Goal: Task Accomplishment & Management: Use online tool/utility

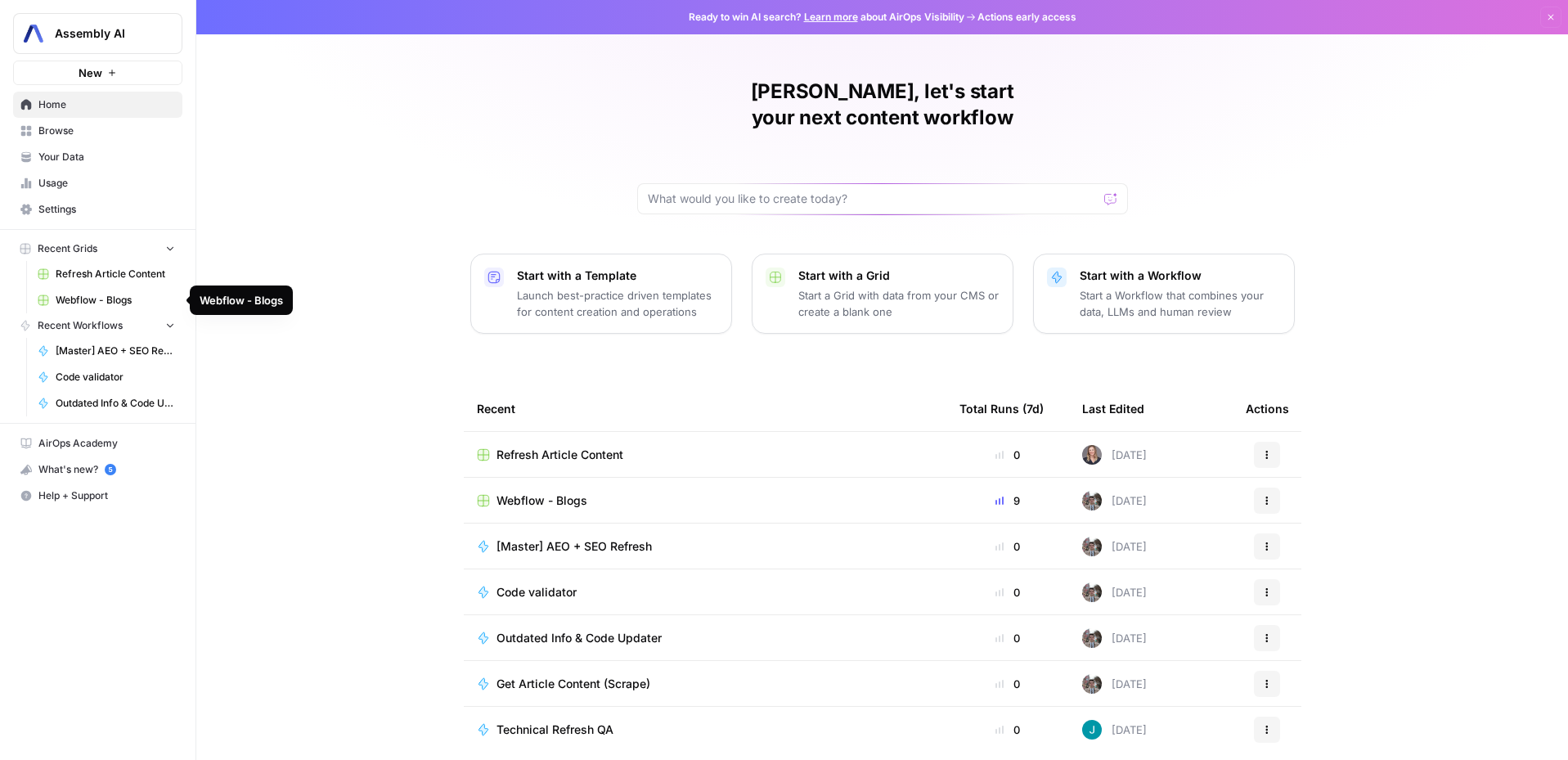
click at [96, 281] on span "Refresh Article Content" at bounding box center [115, 274] width 120 height 15
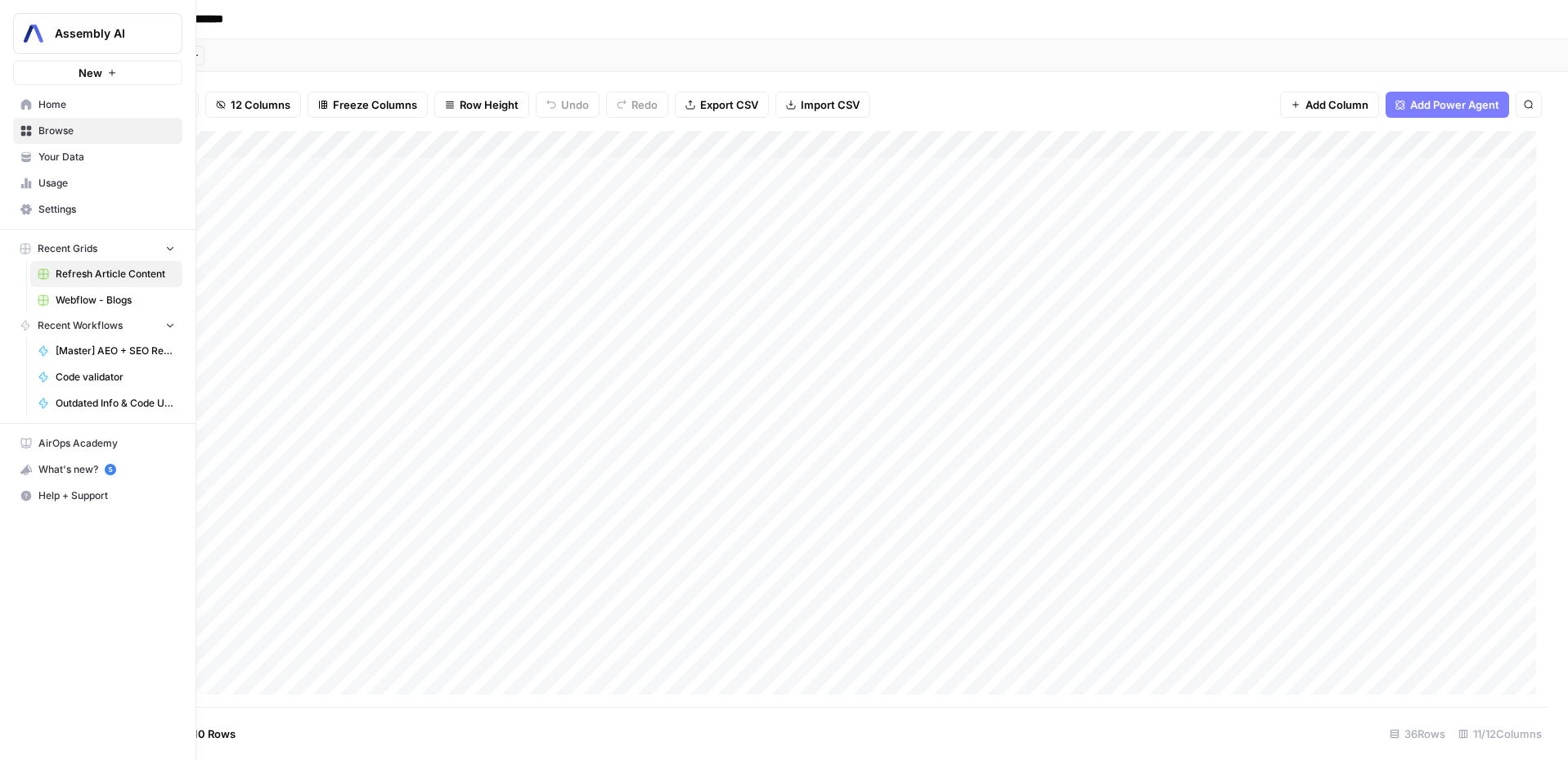
click at [31, 112] on link "Home" at bounding box center [98, 105] width 169 height 27
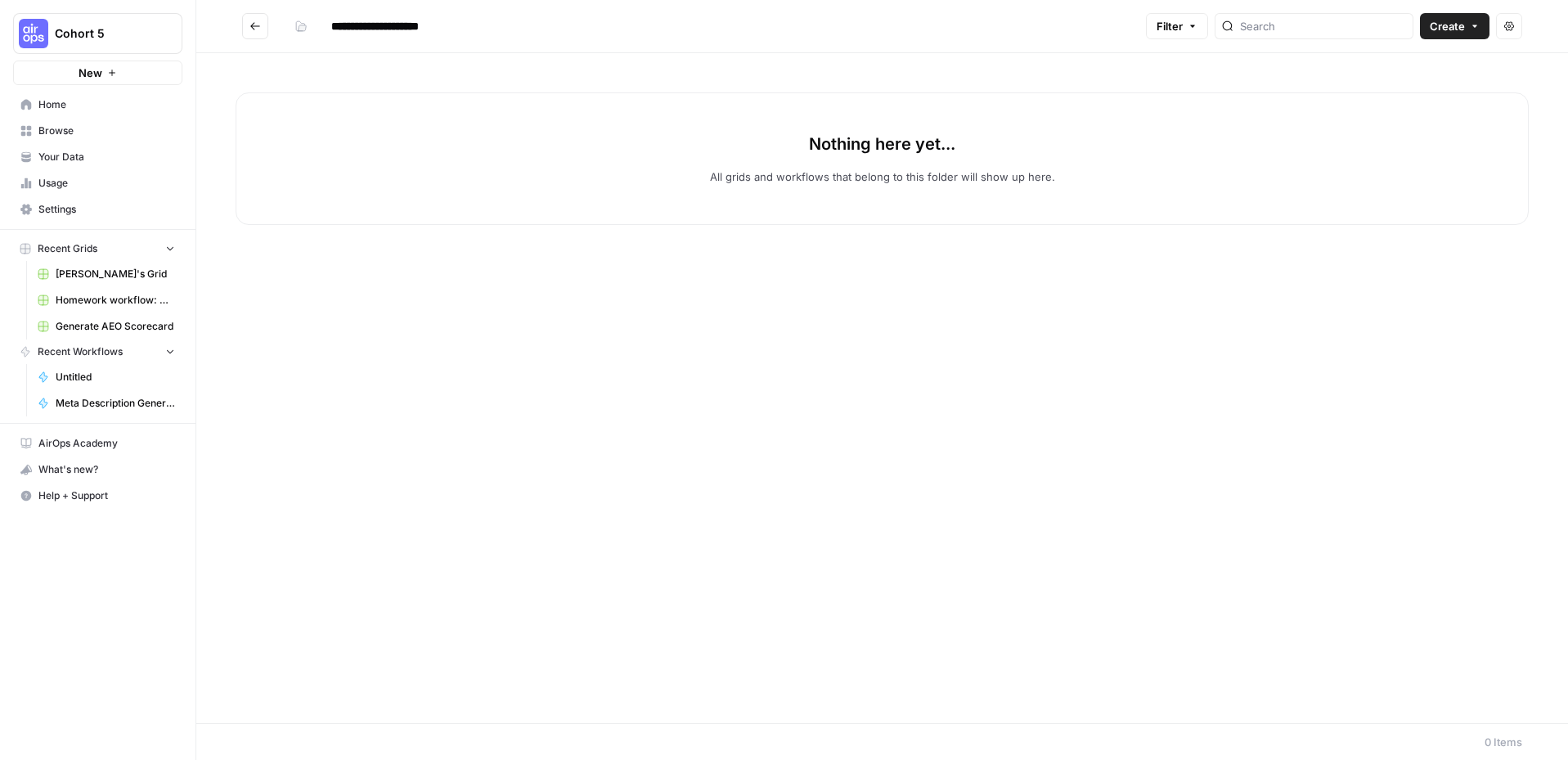
click at [1230, 24] on span "Create" at bounding box center [1447, 26] width 35 height 16
click at [1230, 83] on span "Workflow" at bounding box center [1423, 88] width 91 height 16
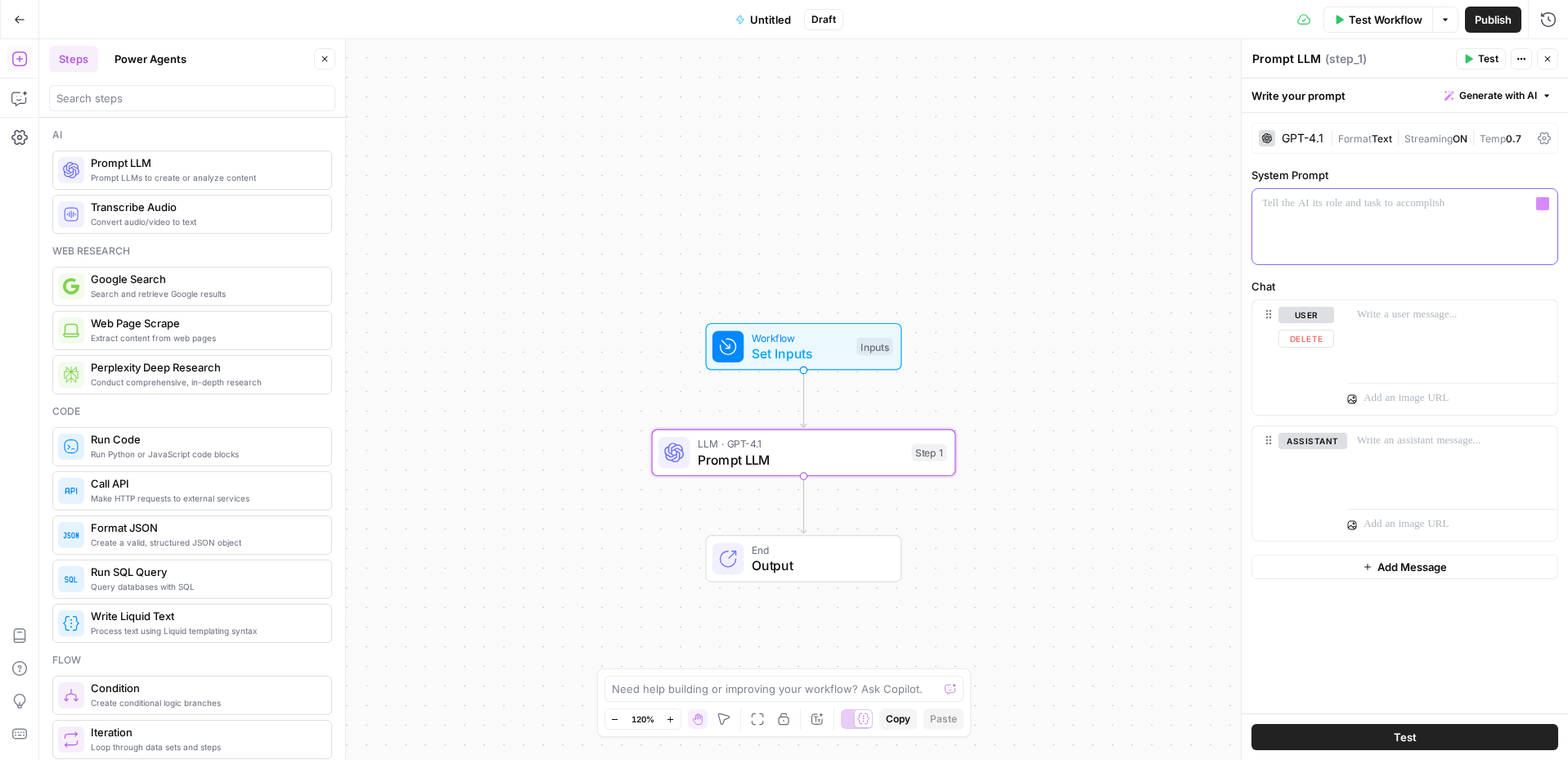
click at [1230, 239] on div at bounding box center [1405, 226] width 305 height 75
click at [1230, 59] on button "Actions" at bounding box center [1521, 59] width 21 height 21
click at [848, 331] on div "Workflow Set Inputs Inputs" at bounding box center [803, 347] width 181 height 34
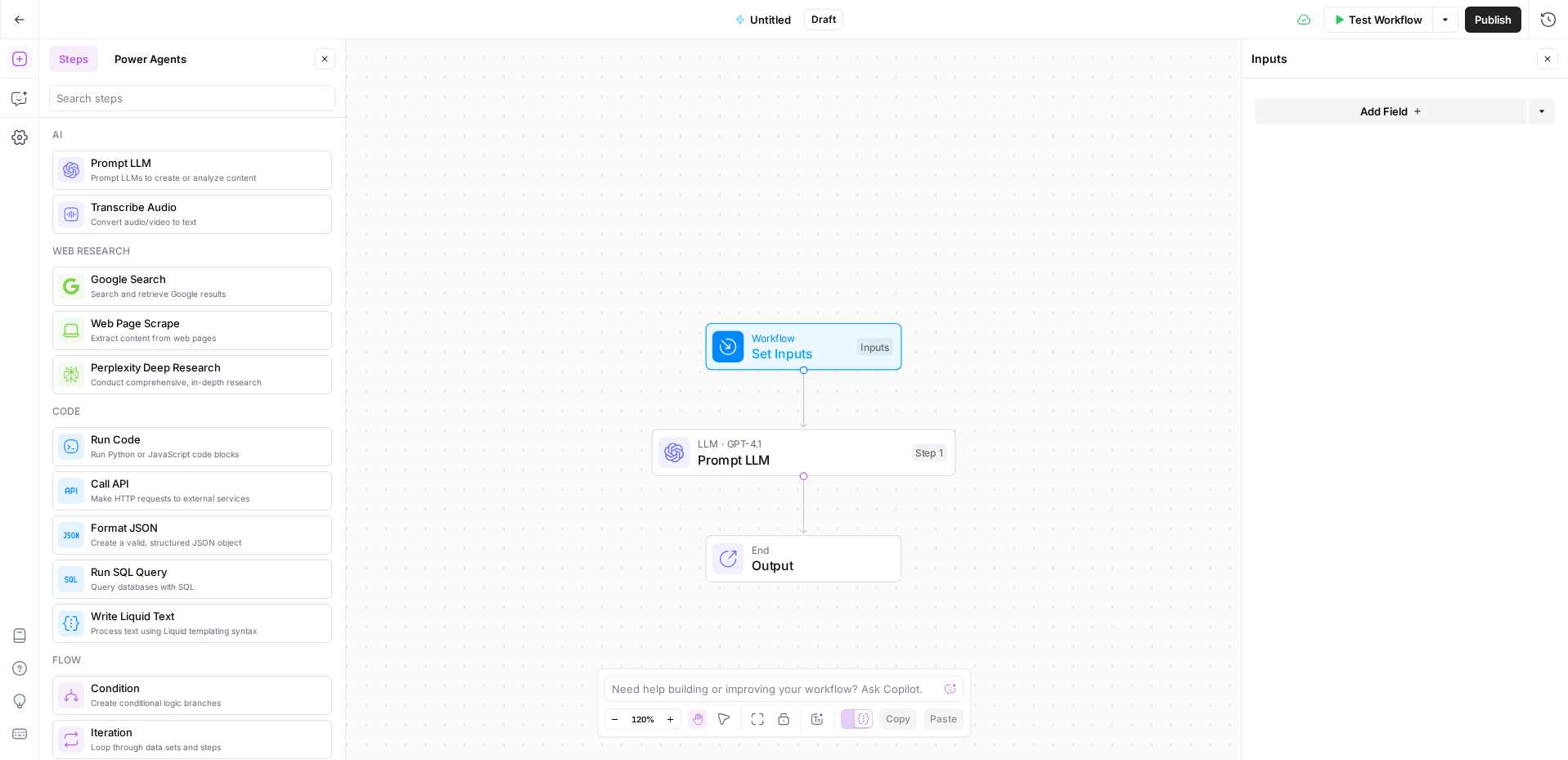
click at [1230, 108] on icon "button" at bounding box center [1417, 111] width 10 height 10
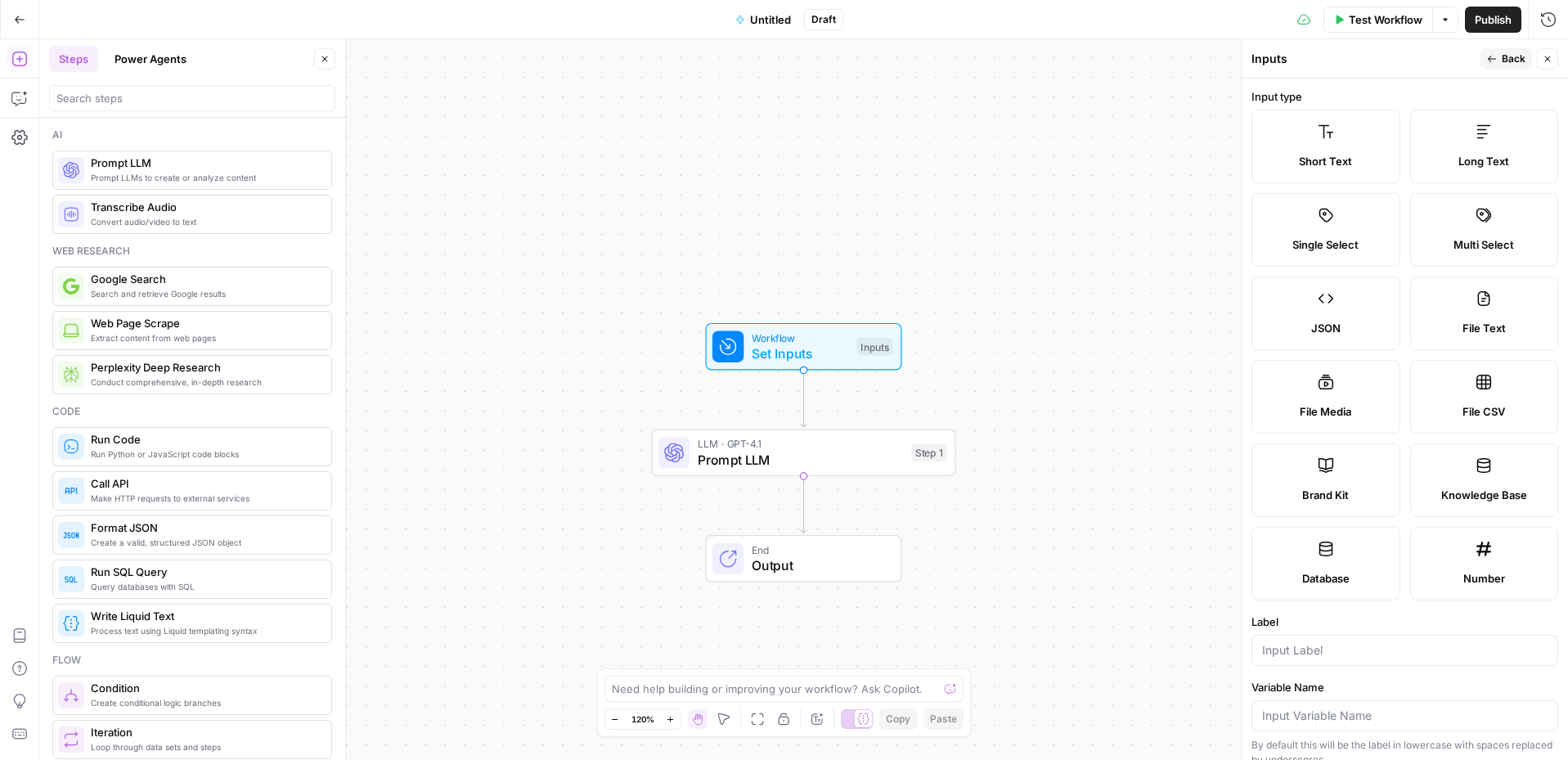
click at [1230, 482] on label "Brand Kit" at bounding box center [1326, 480] width 149 height 74
click at [1230, 461] on icon at bounding box center [1326, 466] width 15 height 15
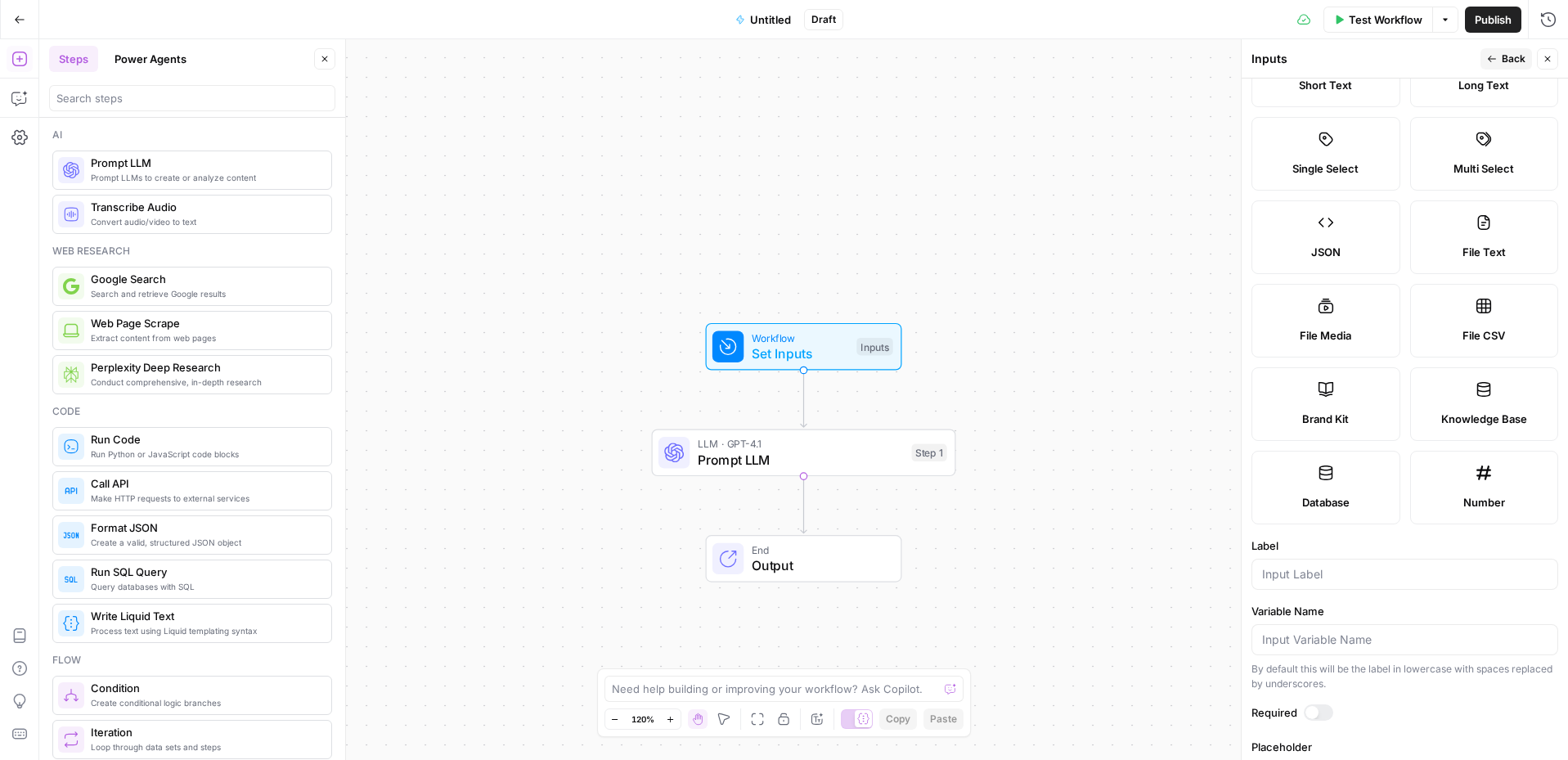
scroll to position [138, 0]
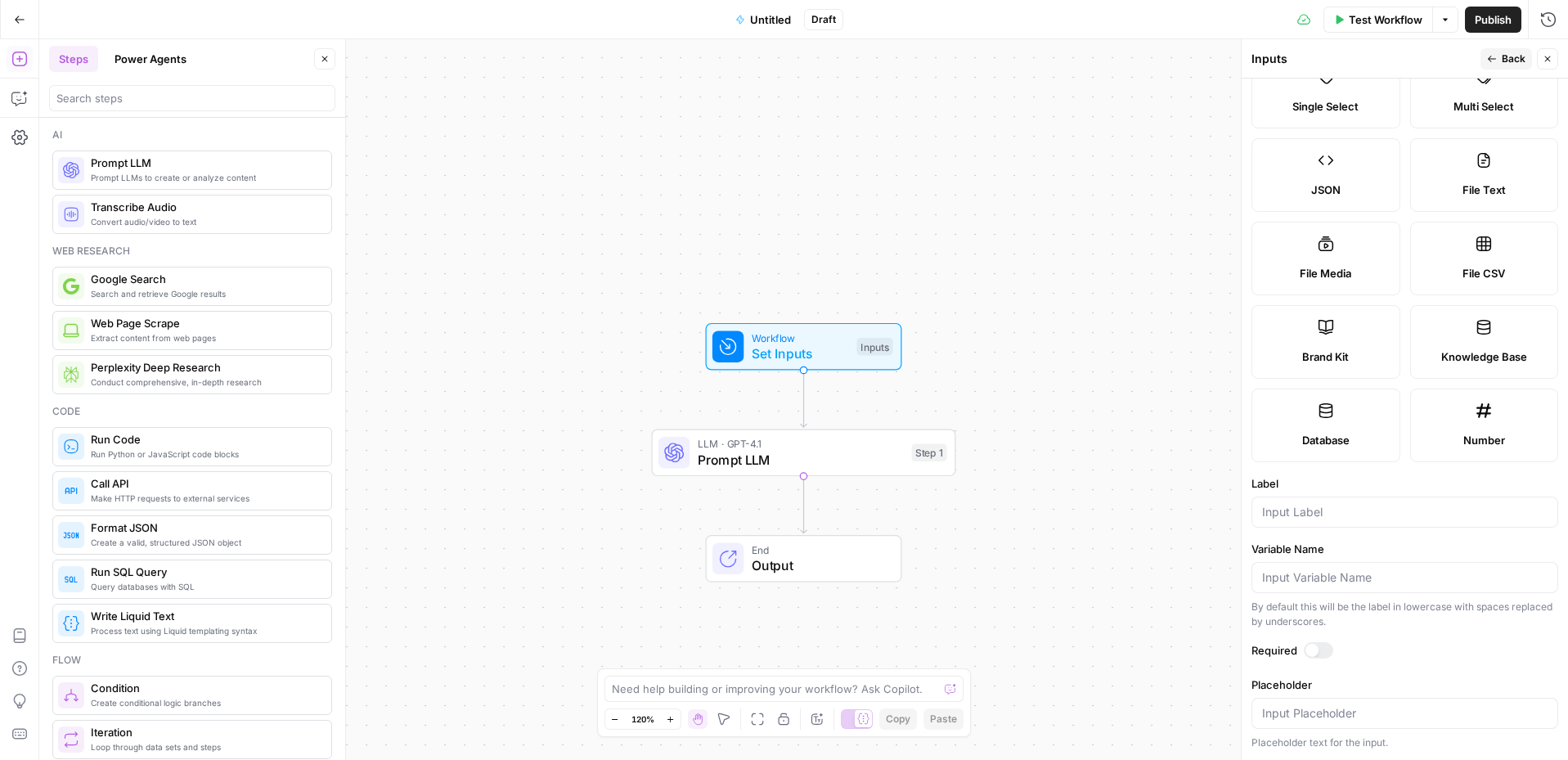
click at [1230, 521] on div at bounding box center [1405, 512] width 307 height 31
click at [1230, 541] on label "Variable Name" at bounding box center [1405, 549] width 307 height 16
click at [1230, 569] on input "Variable Name" at bounding box center [1405, 577] width 285 height 16
click at [1230, 562] on div at bounding box center [1405, 577] width 307 height 31
click at [1230, 502] on div at bounding box center [1405, 512] width 307 height 31
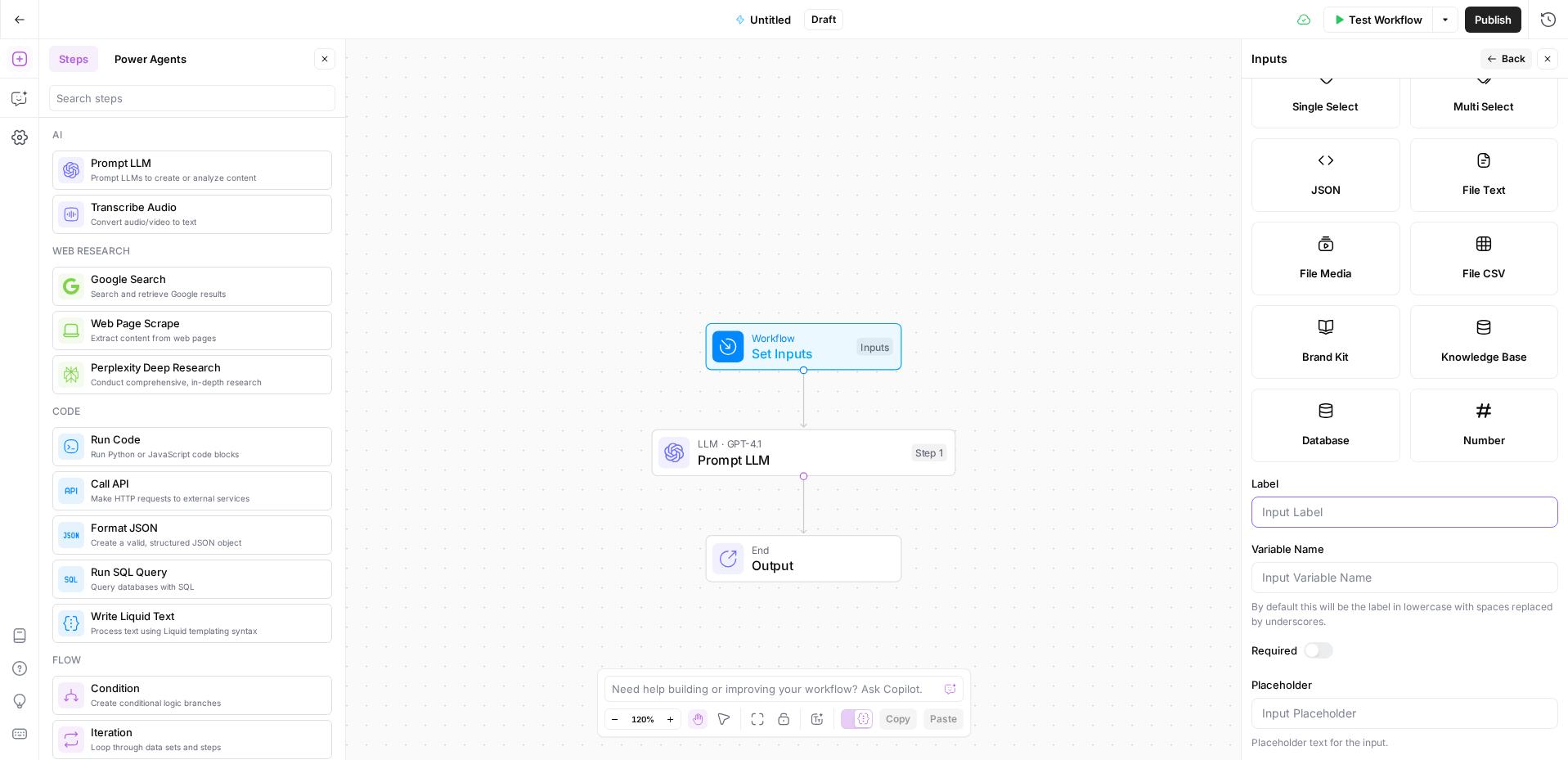
type input "f"
type input "a"
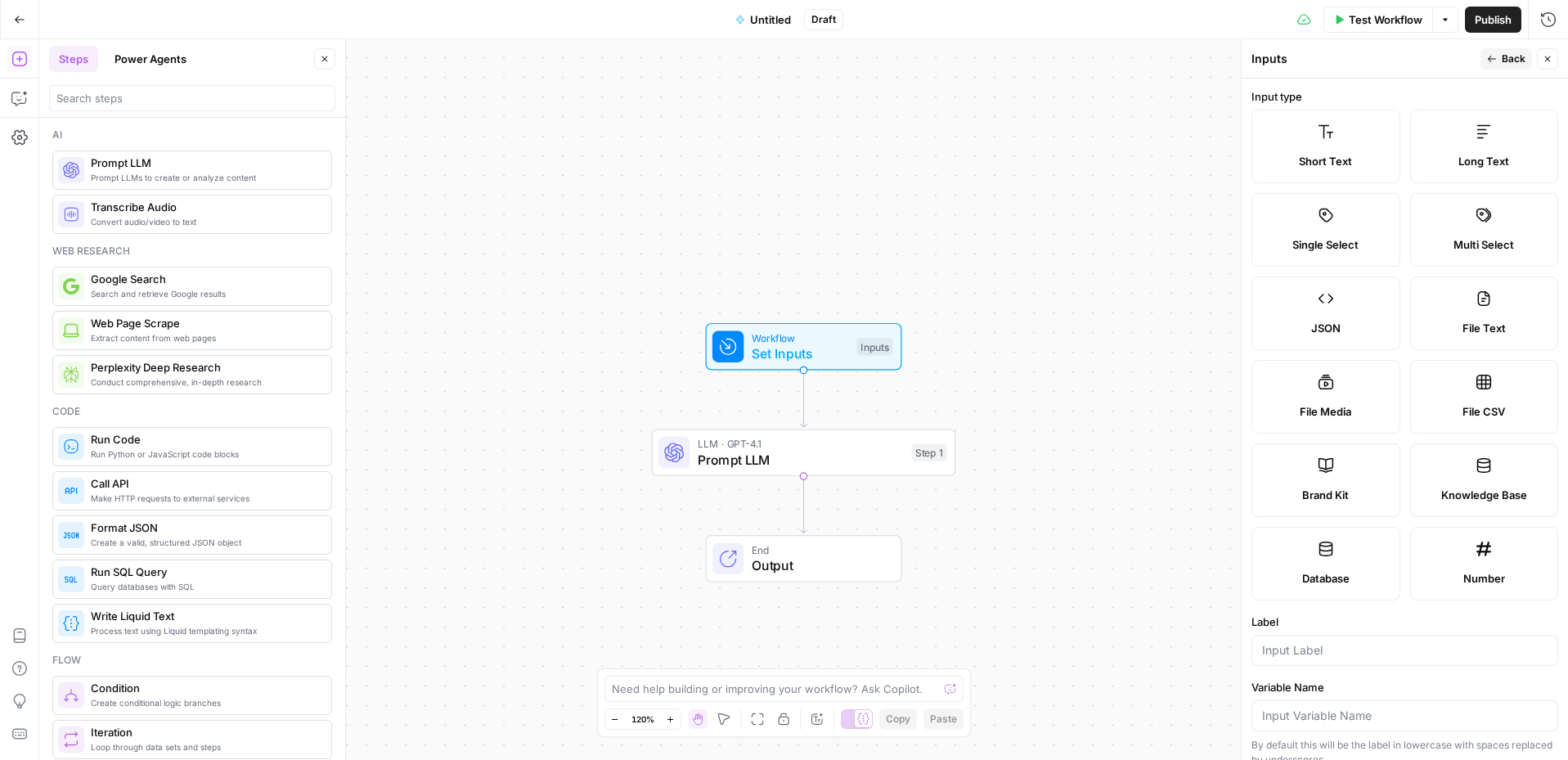
click at [1230, 488] on span "Brand Kit" at bounding box center [1325, 495] width 47 height 16
click at [1230, 493] on span "Brand Kit" at bounding box center [1325, 495] width 47 height 16
click at [1230, 568] on label "Database" at bounding box center [1326, 563] width 149 height 74
click at [1230, 484] on label "Brand Kit" at bounding box center [1326, 480] width 149 height 74
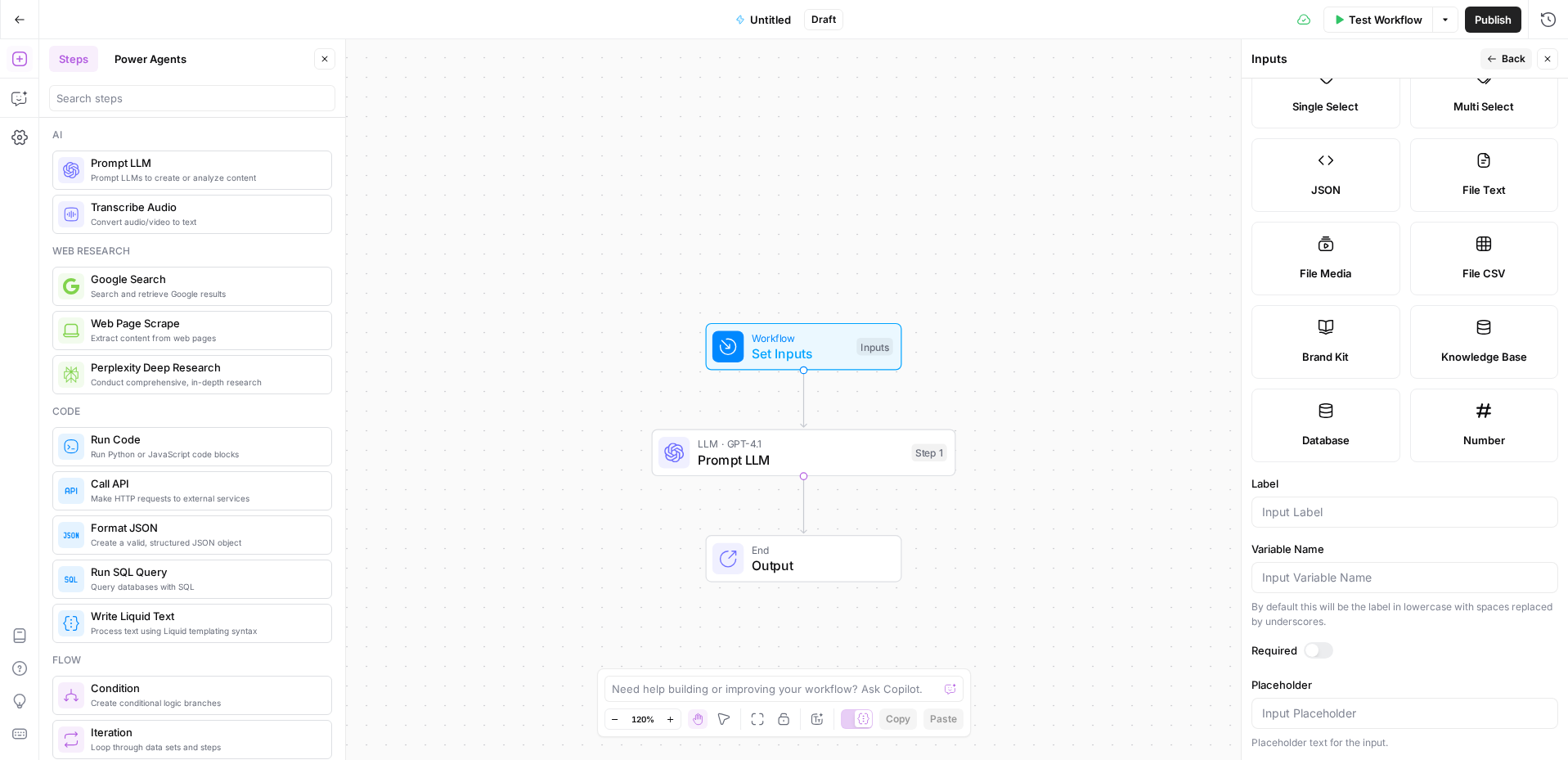
click at [1230, 52] on button "Back" at bounding box center [1506, 59] width 51 height 21
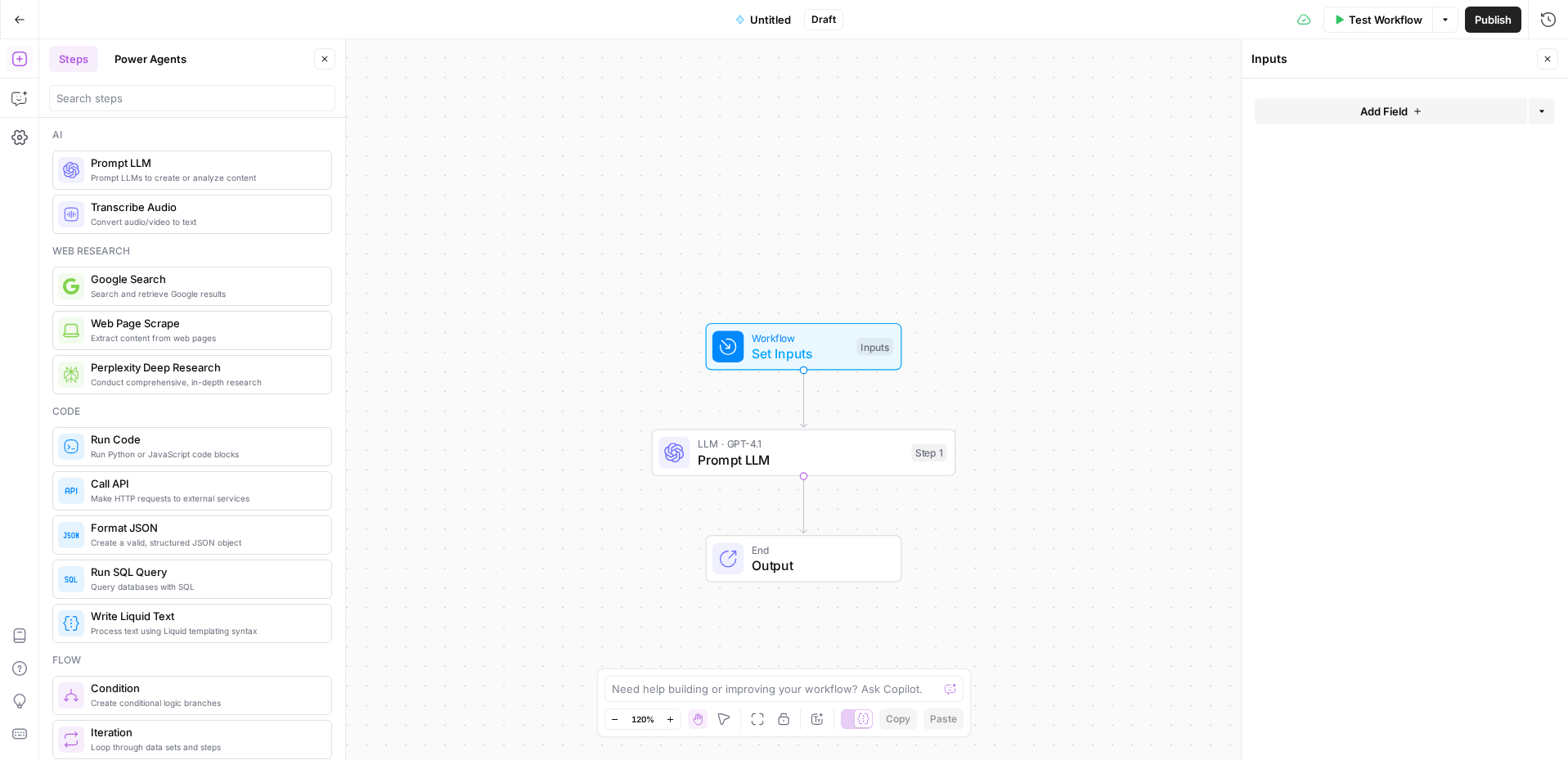
click at [1230, 121] on button "Add Field" at bounding box center [1391, 112] width 272 height 27
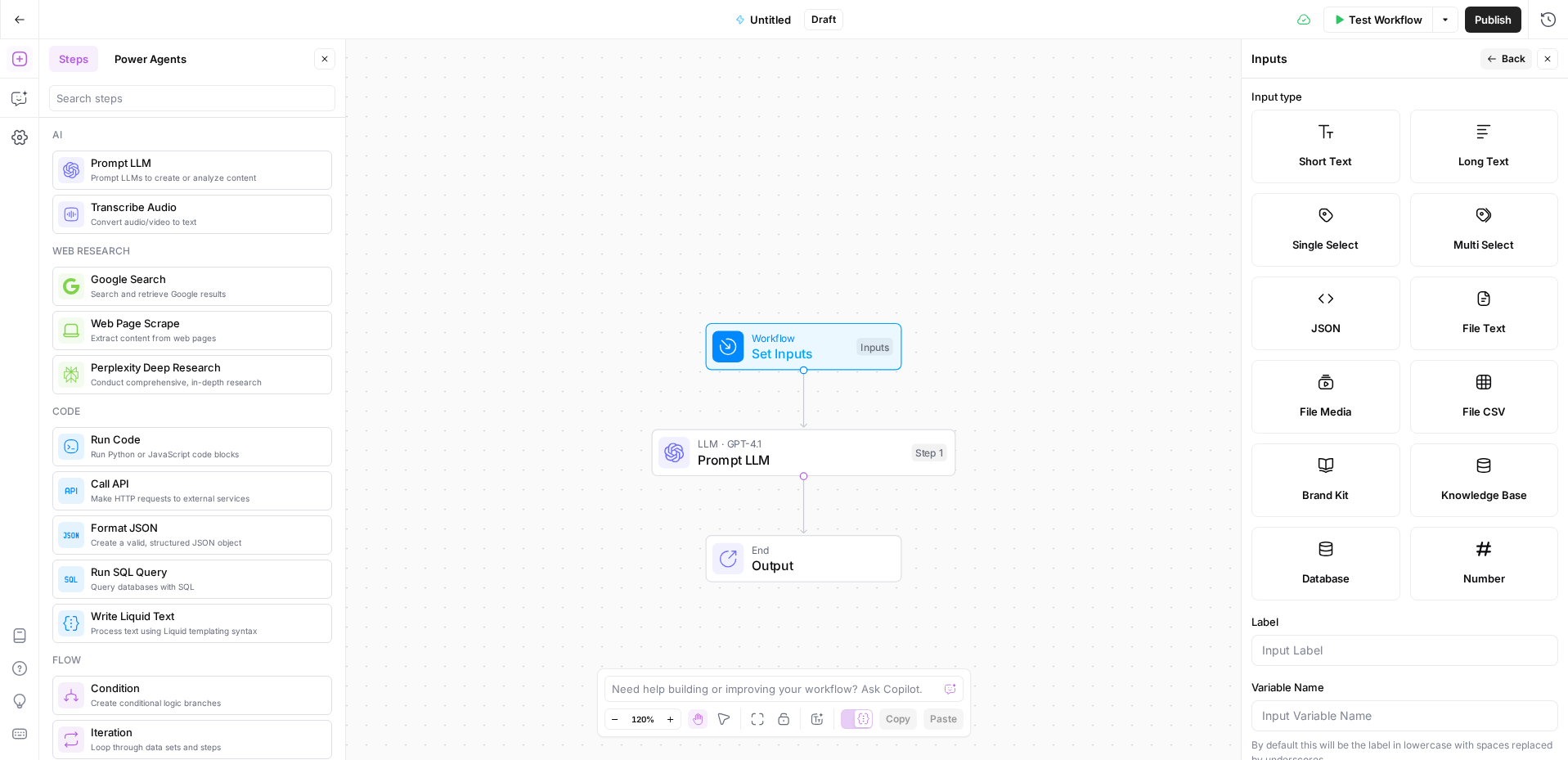
click at [1230, 505] on label "Brand Kit" at bounding box center [1326, 480] width 149 height 74
click at [1230, 59] on button "Close" at bounding box center [1548, 59] width 21 height 21
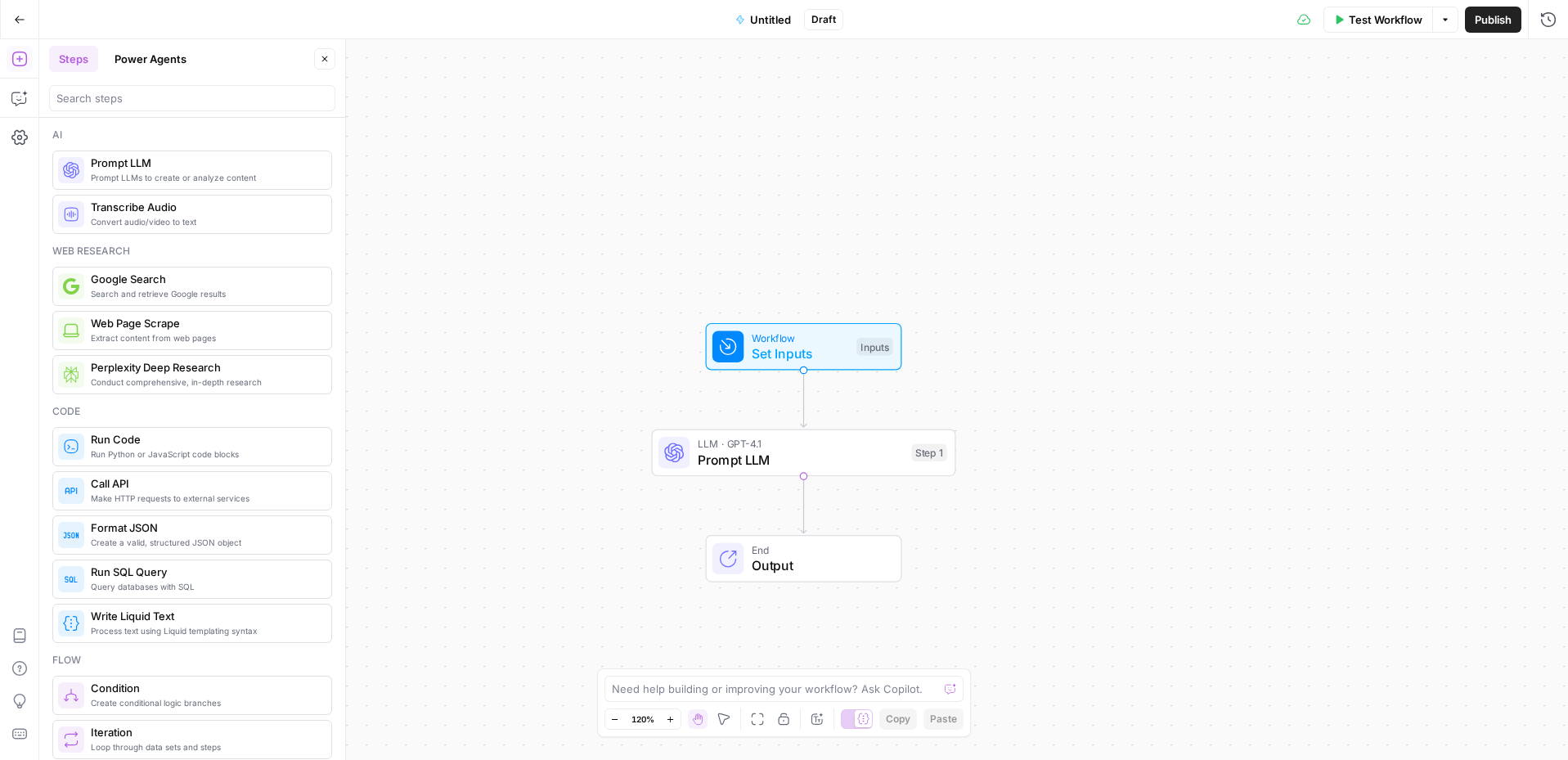
click at [784, 355] on span "Set Inputs" at bounding box center [800, 354] width 98 height 20
click at [1230, 106] on button "Options" at bounding box center [1542, 112] width 27 height 27
click at [1230, 121] on button "Add Field" at bounding box center [1391, 112] width 272 height 27
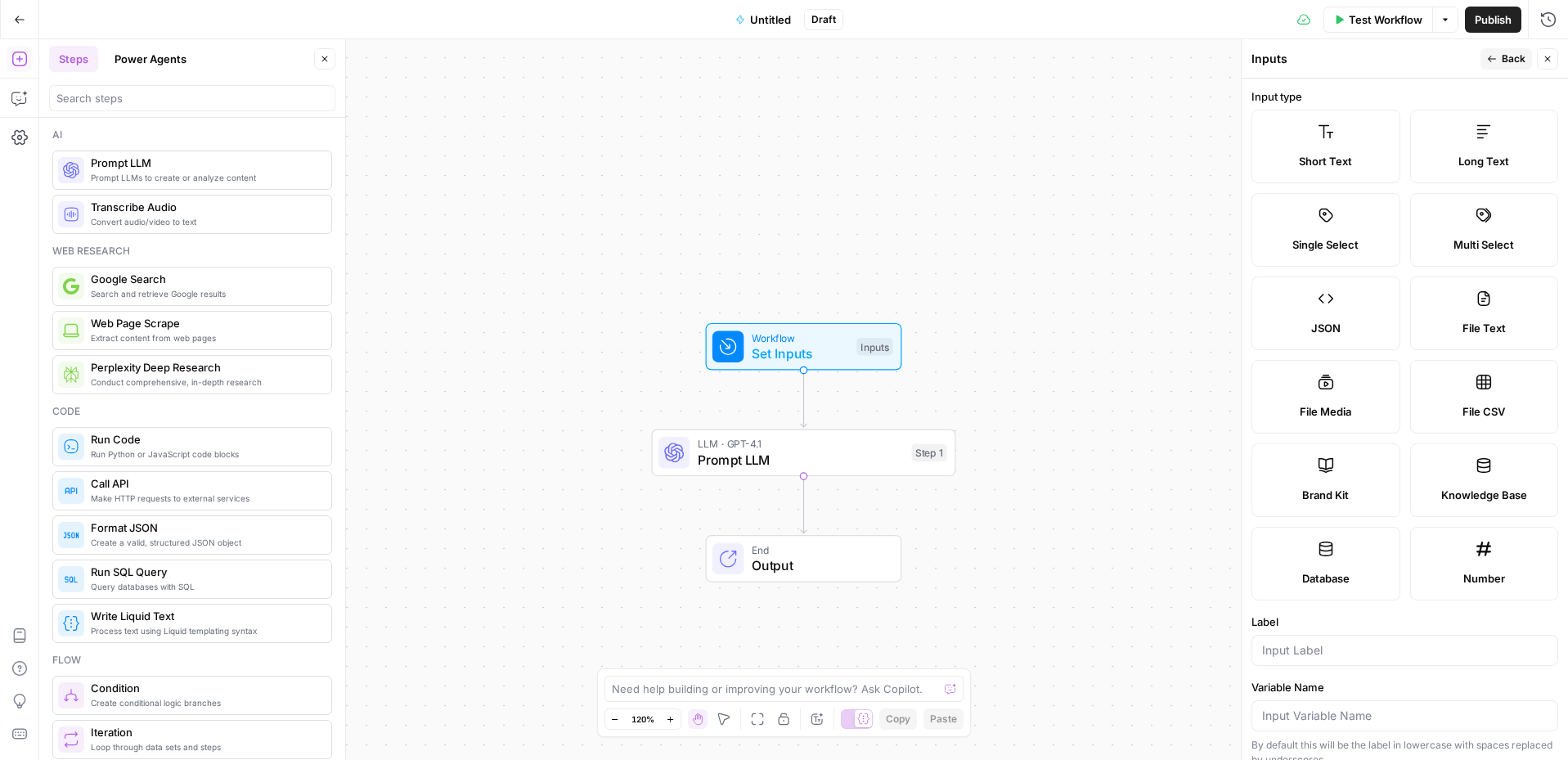
click at [1230, 500] on span "Brand Kit" at bounding box center [1325, 495] width 47 height 16
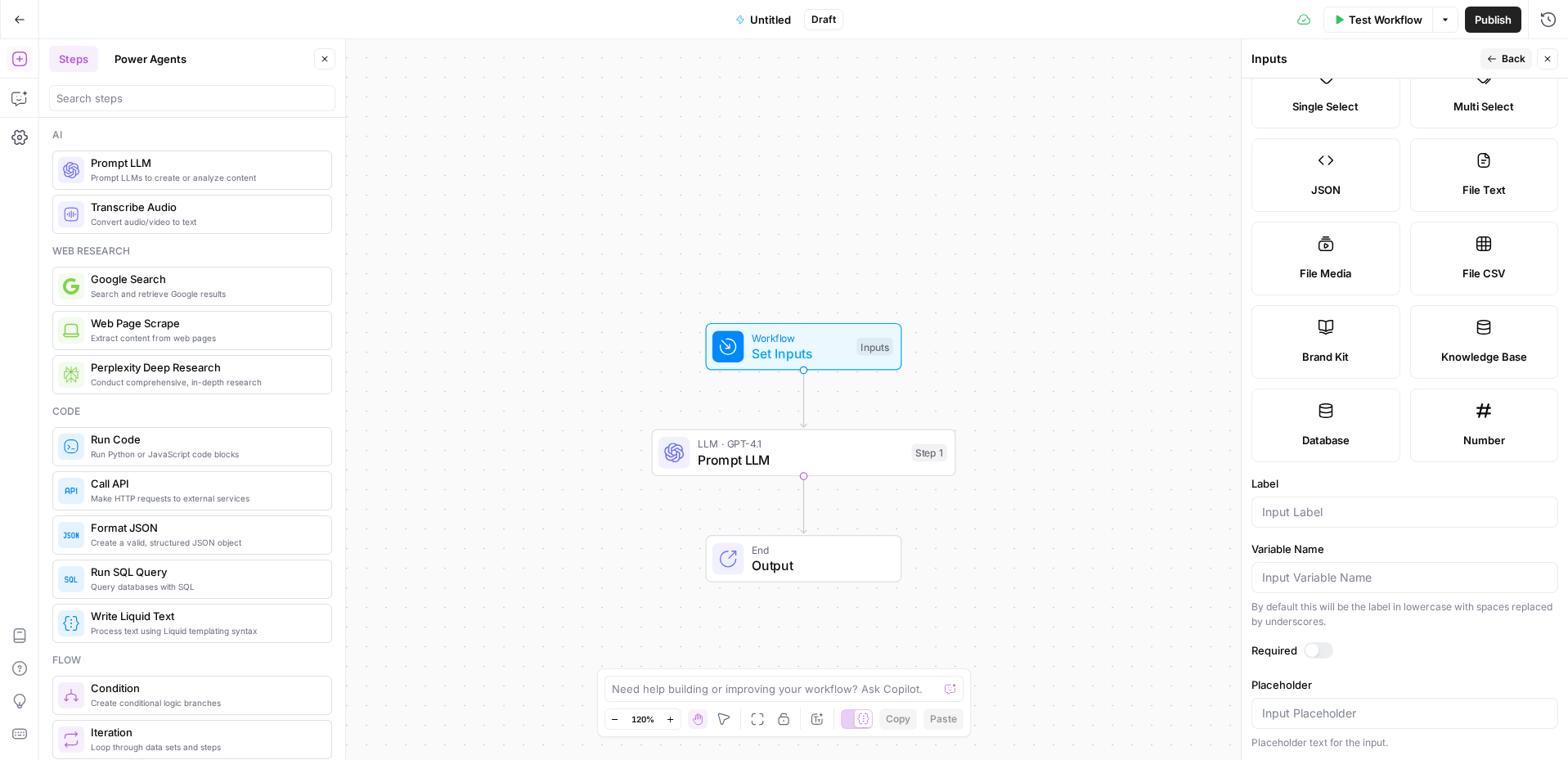
click at [1230, 646] on div at bounding box center [1312, 650] width 13 height 13
click at [1230, 662] on div at bounding box center [1405, 713] width 307 height 31
click at [1230, 654] on div at bounding box center [1325, 650] width 13 height 13
click at [1230, 356] on span "Brand Kit" at bounding box center [1325, 356] width 47 height 16
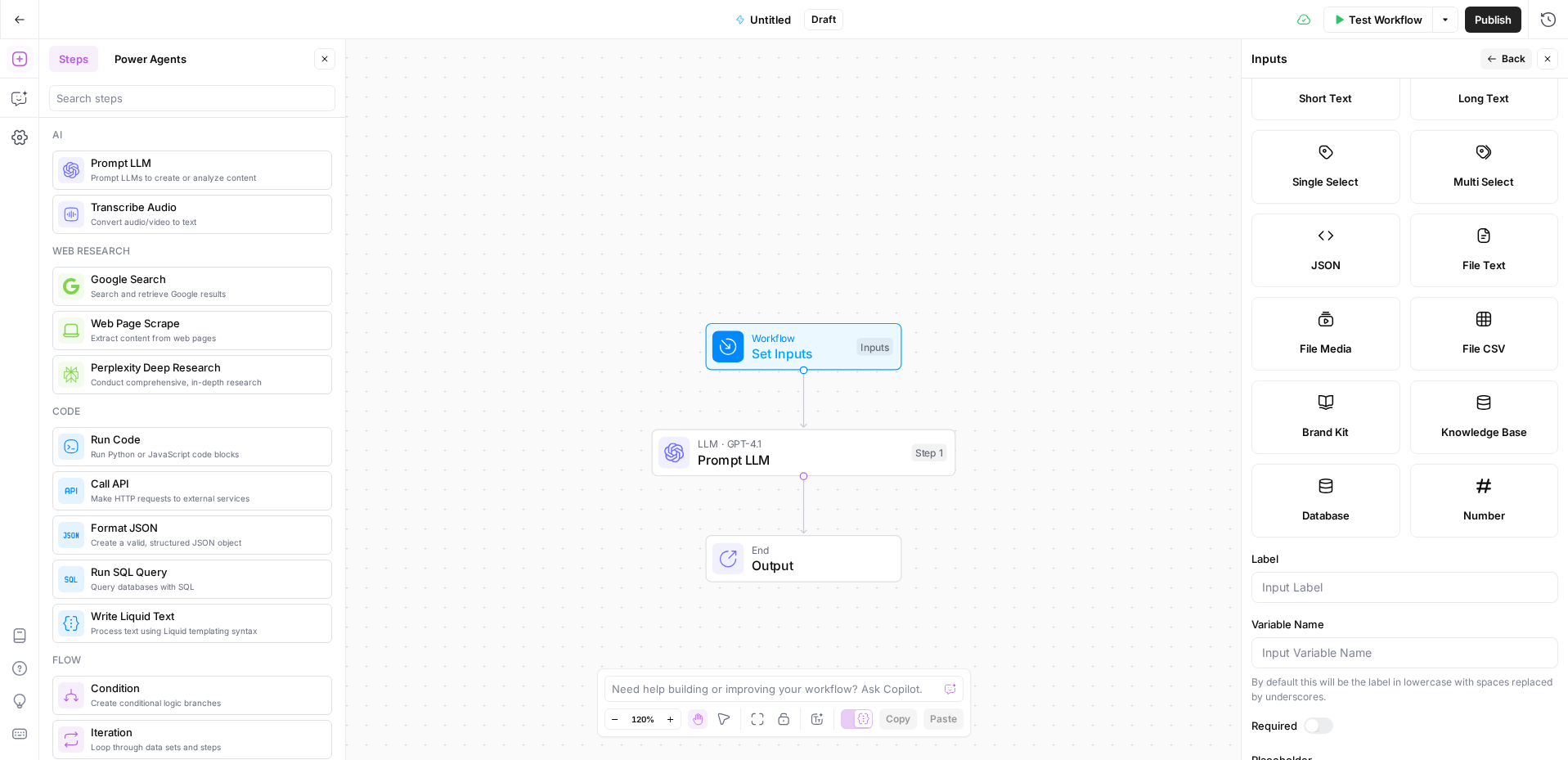
scroll to position [0, 0]
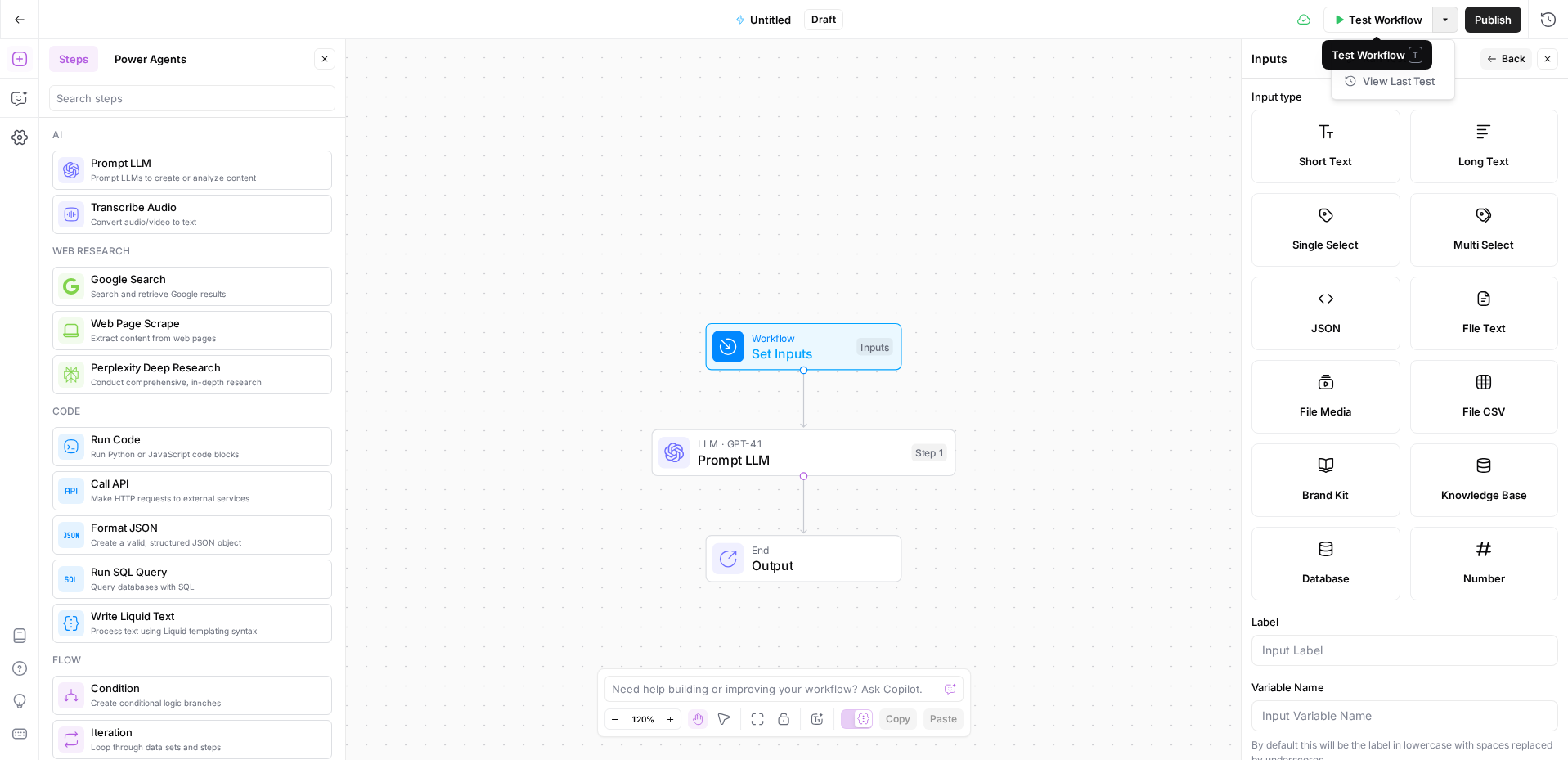
click at [1230, 16] on icon "button" at bounding box center [1445, 20] width 10 height 10
click at [1230, 64] on div "Inputs" at bounding box center [1363, 59] width 224 height 16
click at [1230, 478] on label "Brand Kit" at bounding box center [1326, 480] width 149 height 74
click at [1230, 23] on span "Test Workflow" at bounding box center [1385, 20] width 74 height 16
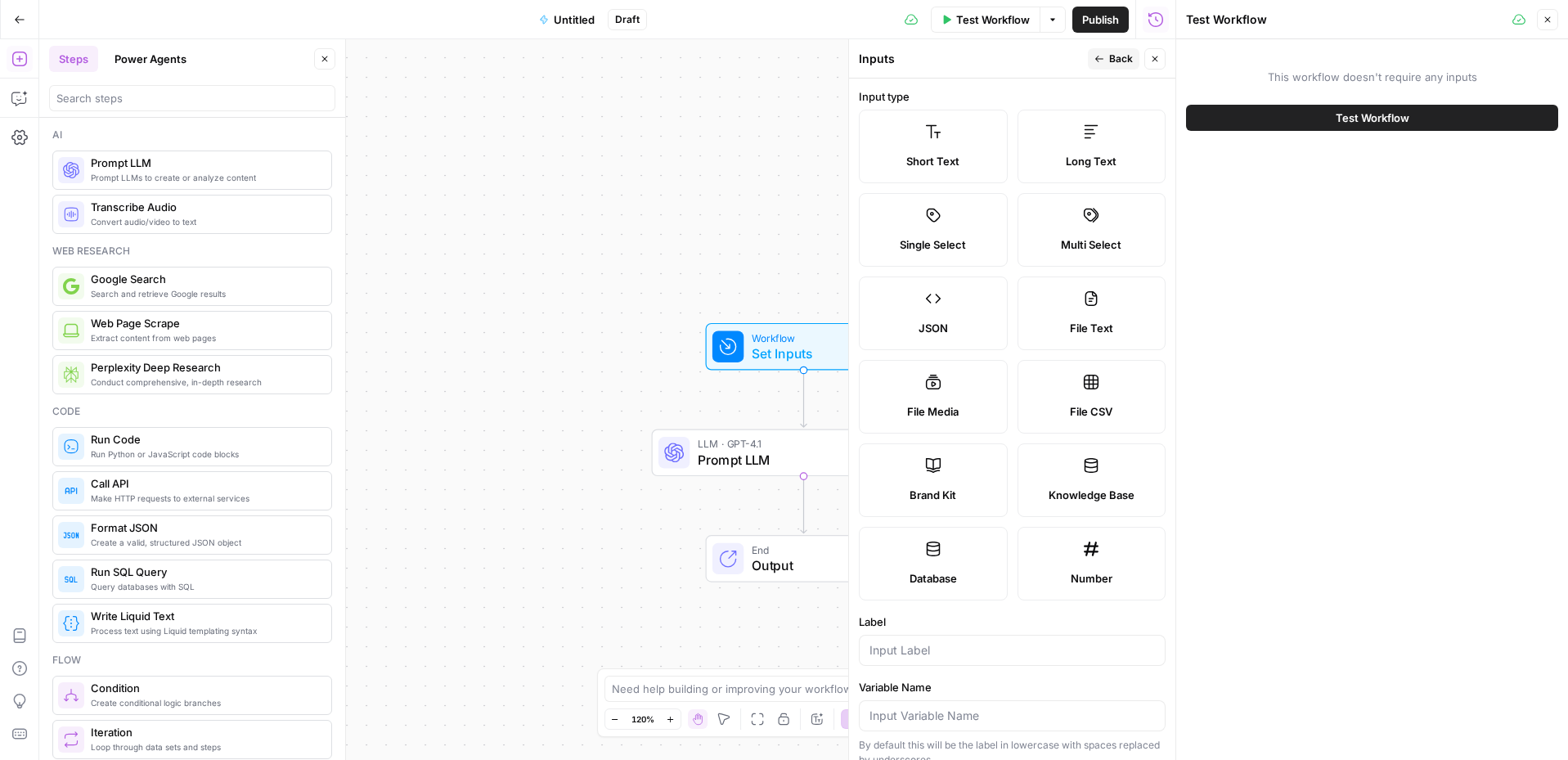
click at [887, 516] on div "Short Text Long Text Single Select Multi Select JSON File Text File Media File …" at bounding box center [1012, 356] width 307 height 491
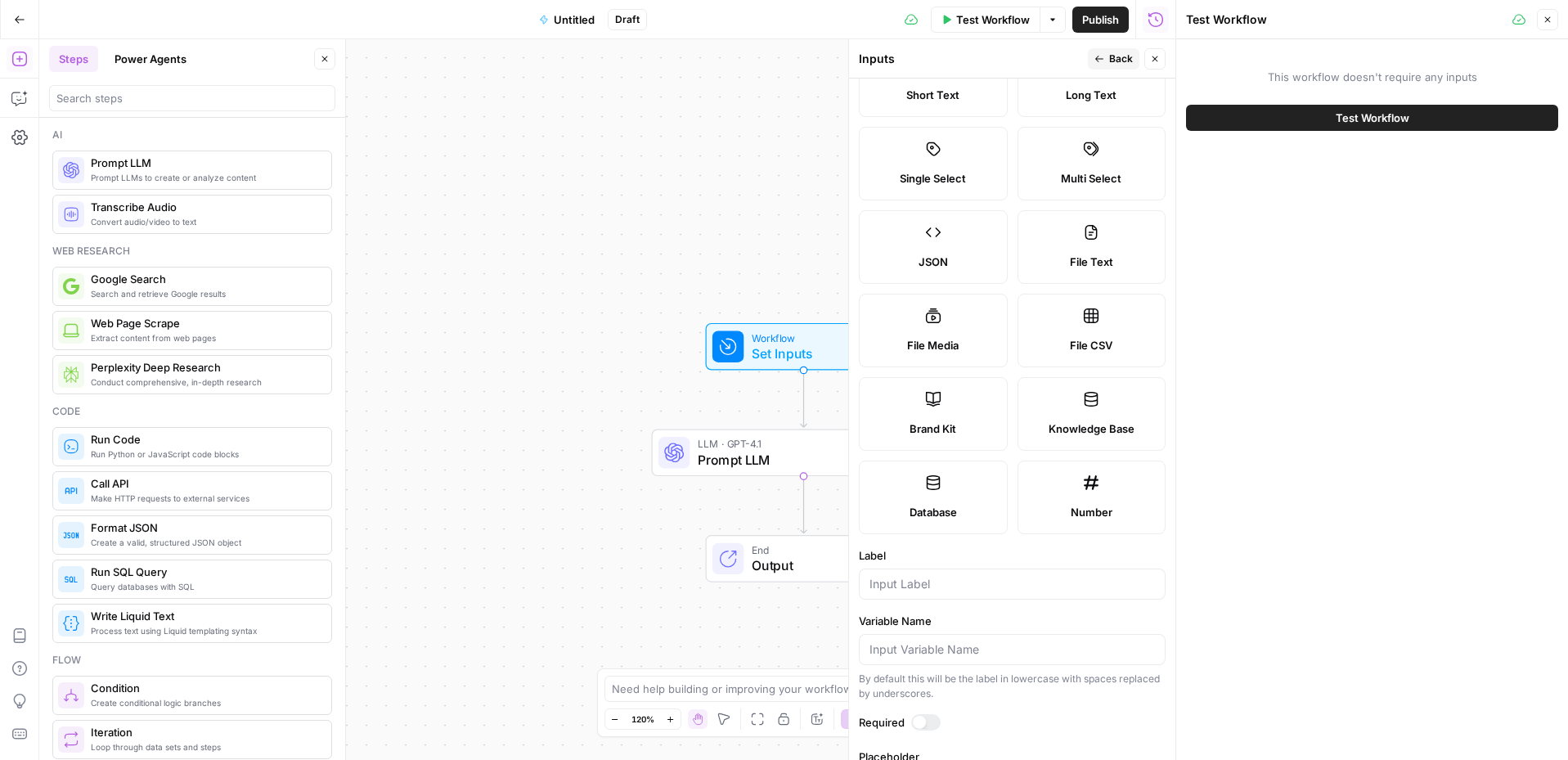
scroll to position [138, 0]
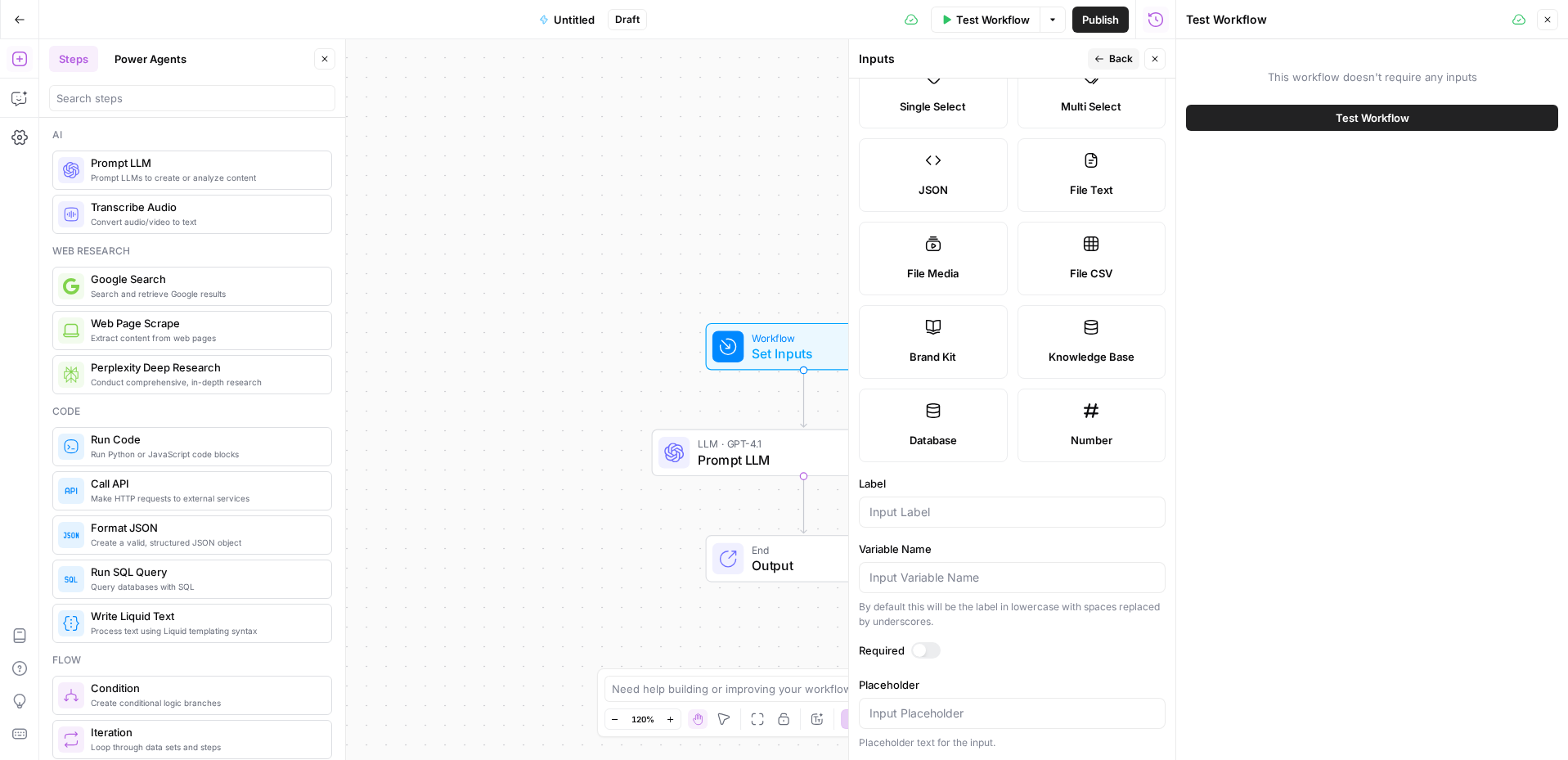
click at [917, 644] on div at bounding box center [919, 650] width 13 height 13
click at [1015, 22] on span "Test Workflow" at bounding box center [993, 20] width 74 height 16
click at [1230, 108] on button "Test Workflow" at bounding box center [1372, 118] width 372 height 27
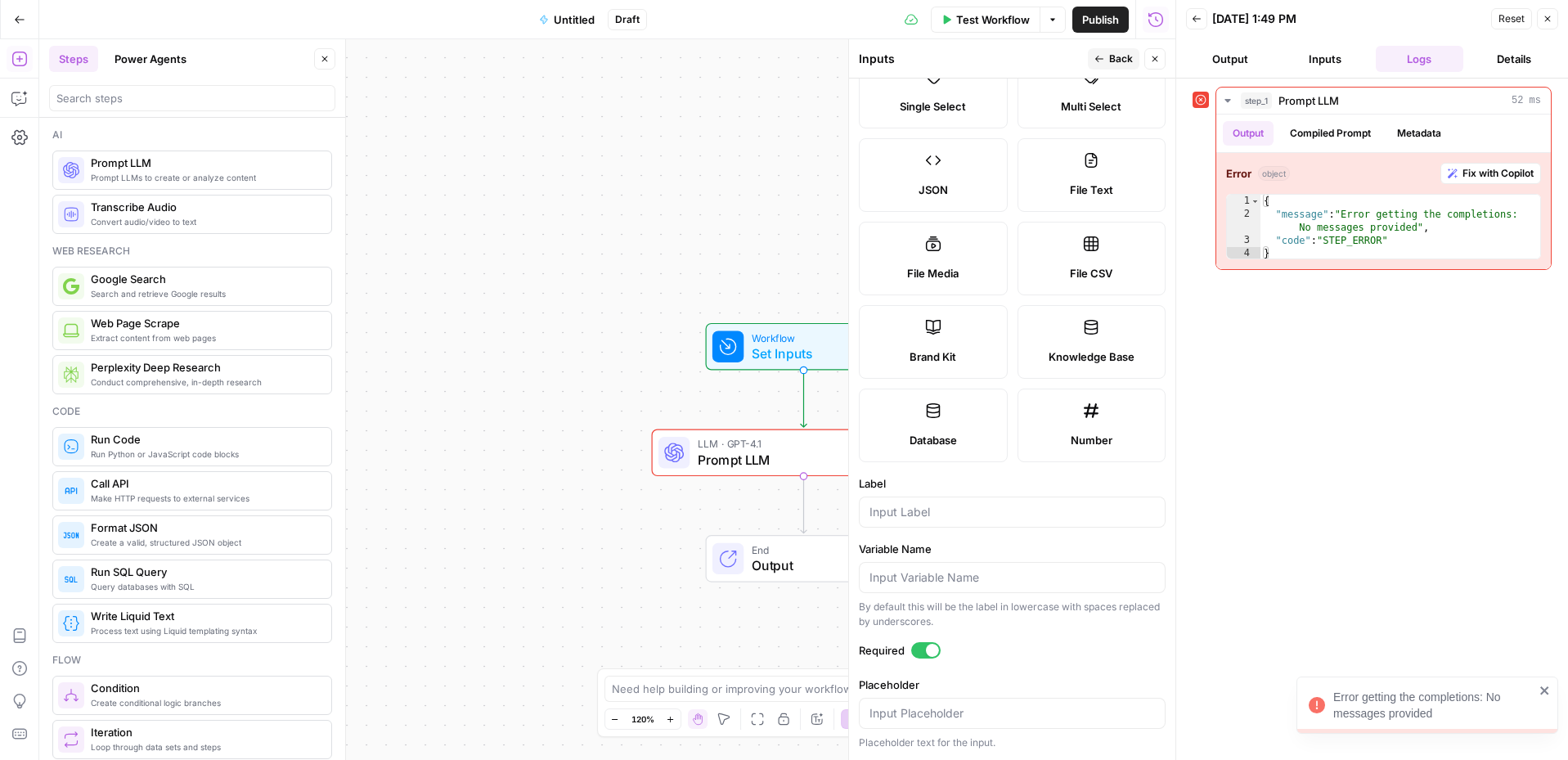
click at [1230, 12] on button "Close" at bounding box center [1548, 19] width 21 height 21
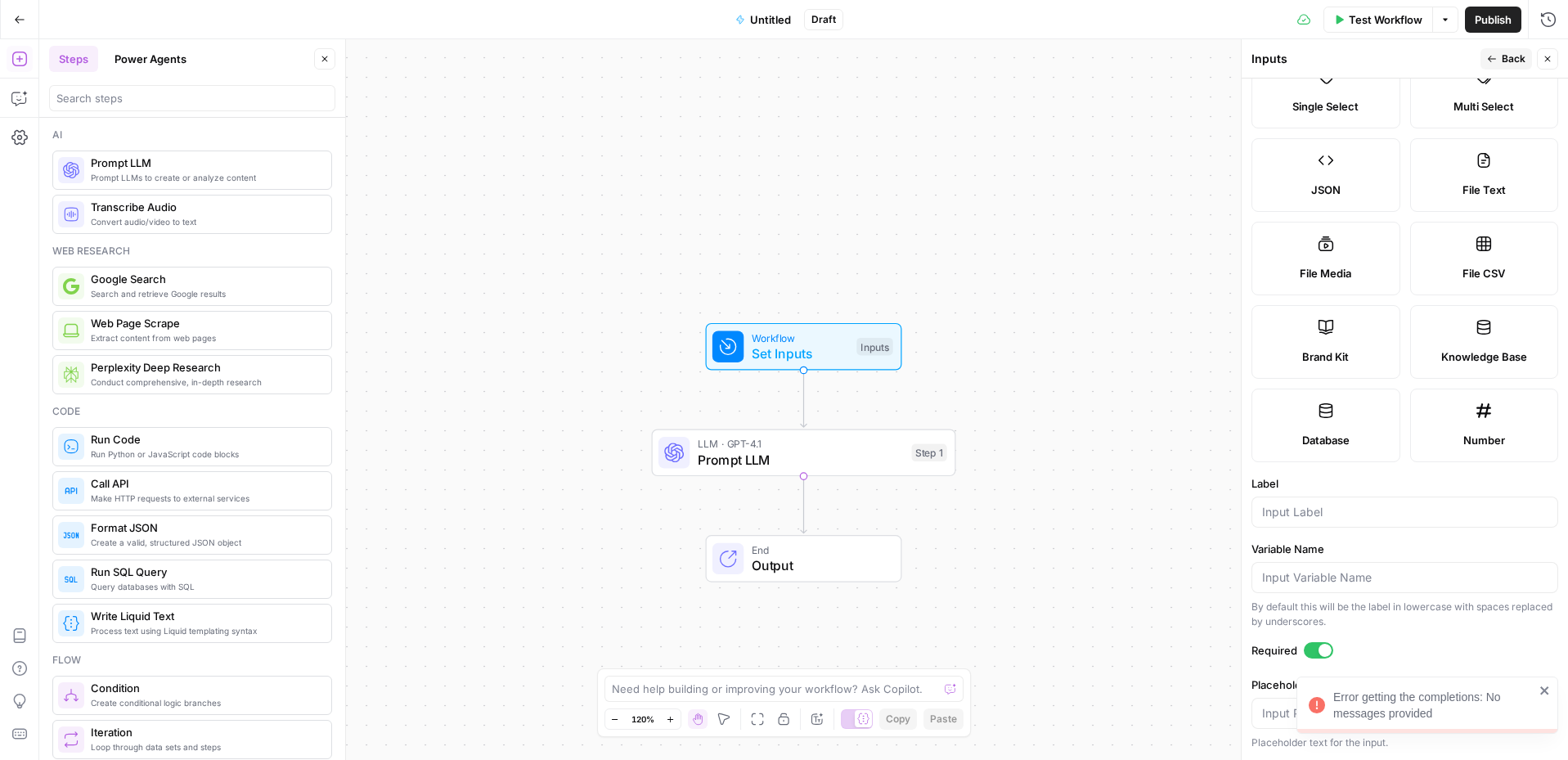
click at [1230, 18] on span "Test Workflow" at bounding box center [1385, 20] width 74 height 16
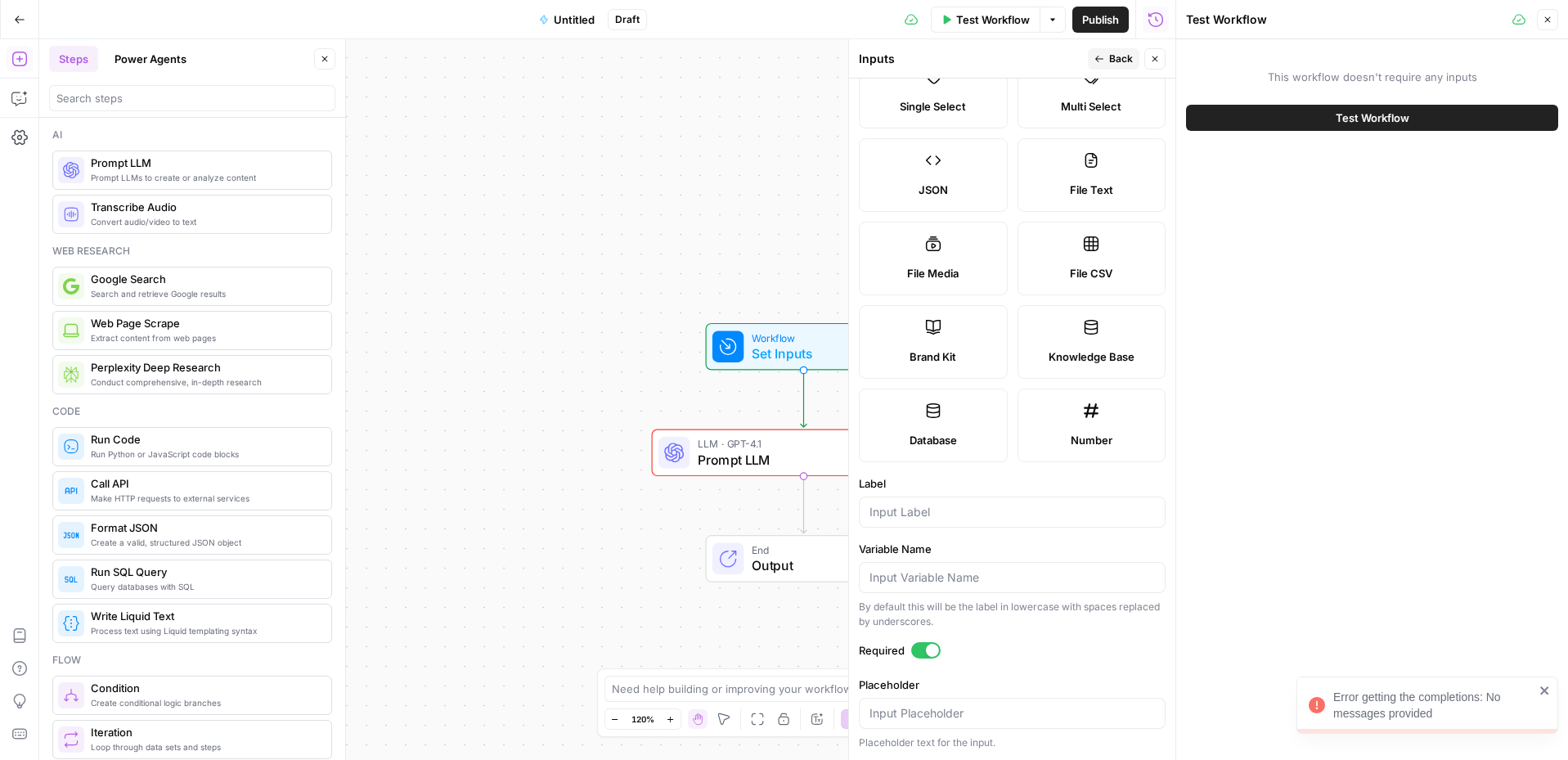
click at [943, 366] on label "Brand Kit" at bounding box center [933, 341] width 149 height 74
click at [1230, 114] on span "Test Workflow" at bounding box center [1372, 118] width 74 height 16
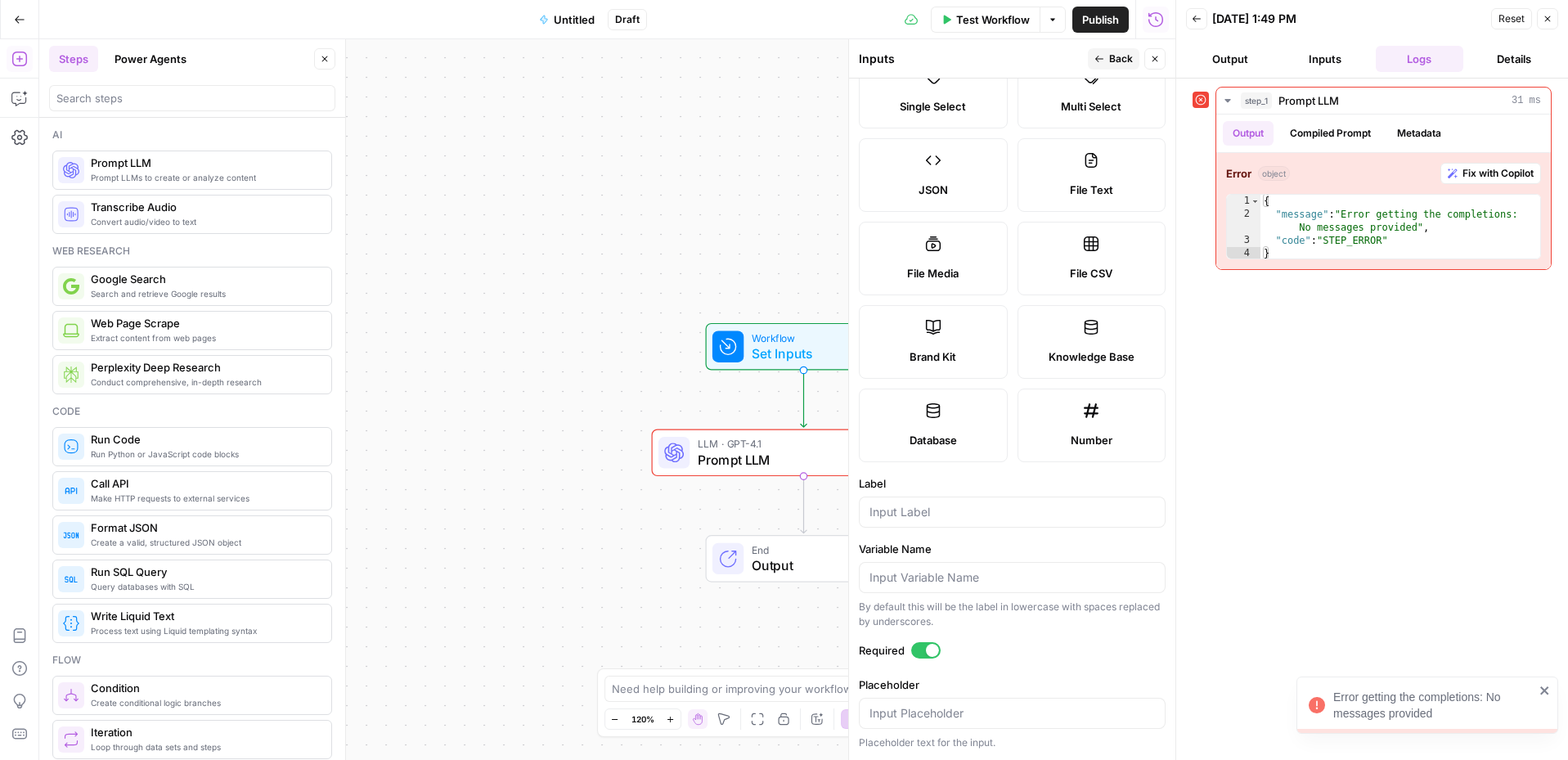
click at [1230, 63] on button "Details" at bounding box center [1514, 59] width 89 height 27
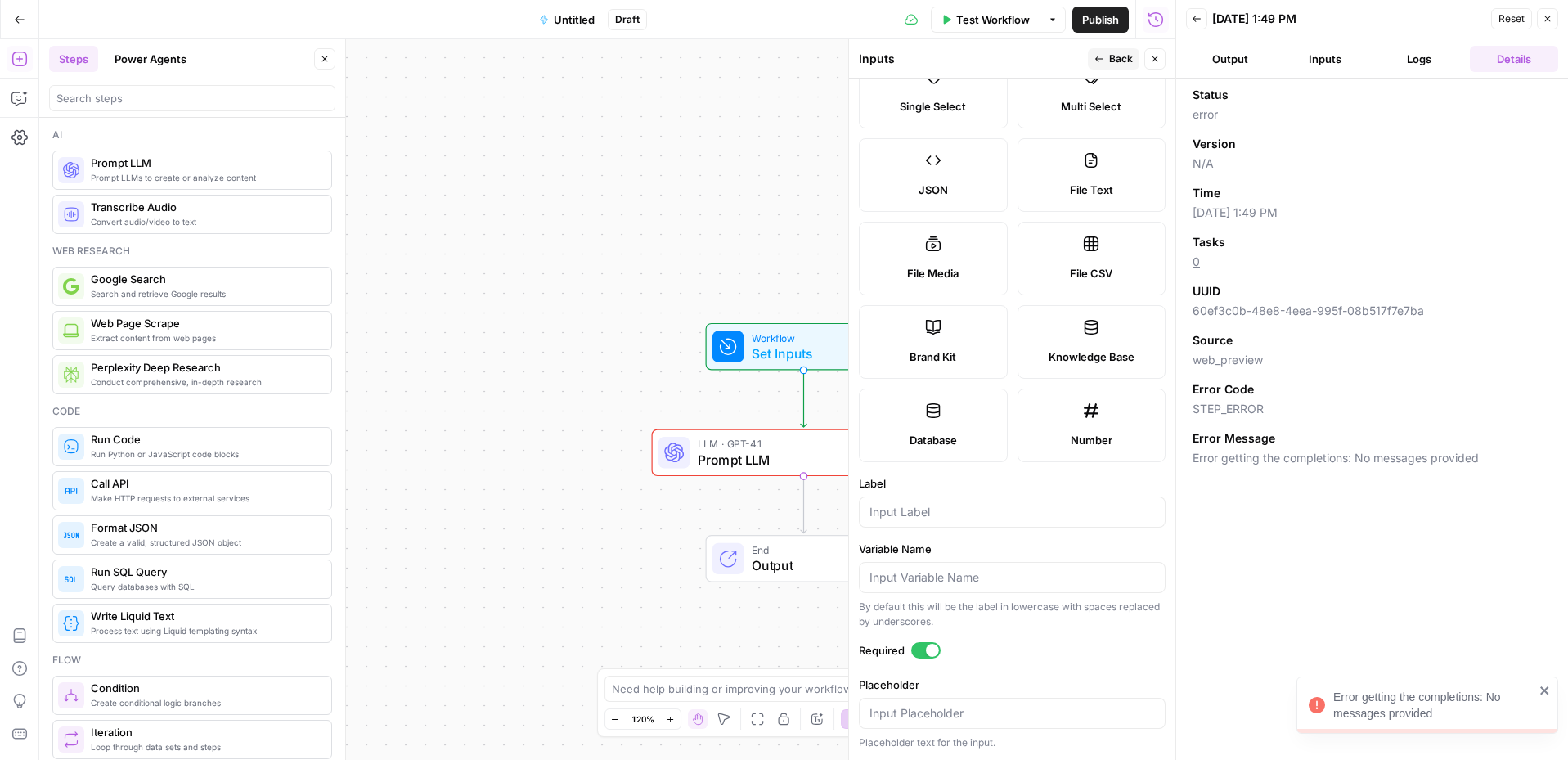
click at [1184, 59] on header "Back 08/22/25 at 1:49 PM Reset Close Output Inputs Logs Details" at bounding box center [1372, 39] width 392 height 79
click at [1230, 51] on button "Output" at bounding box center [1230, 59] width 89 height 27
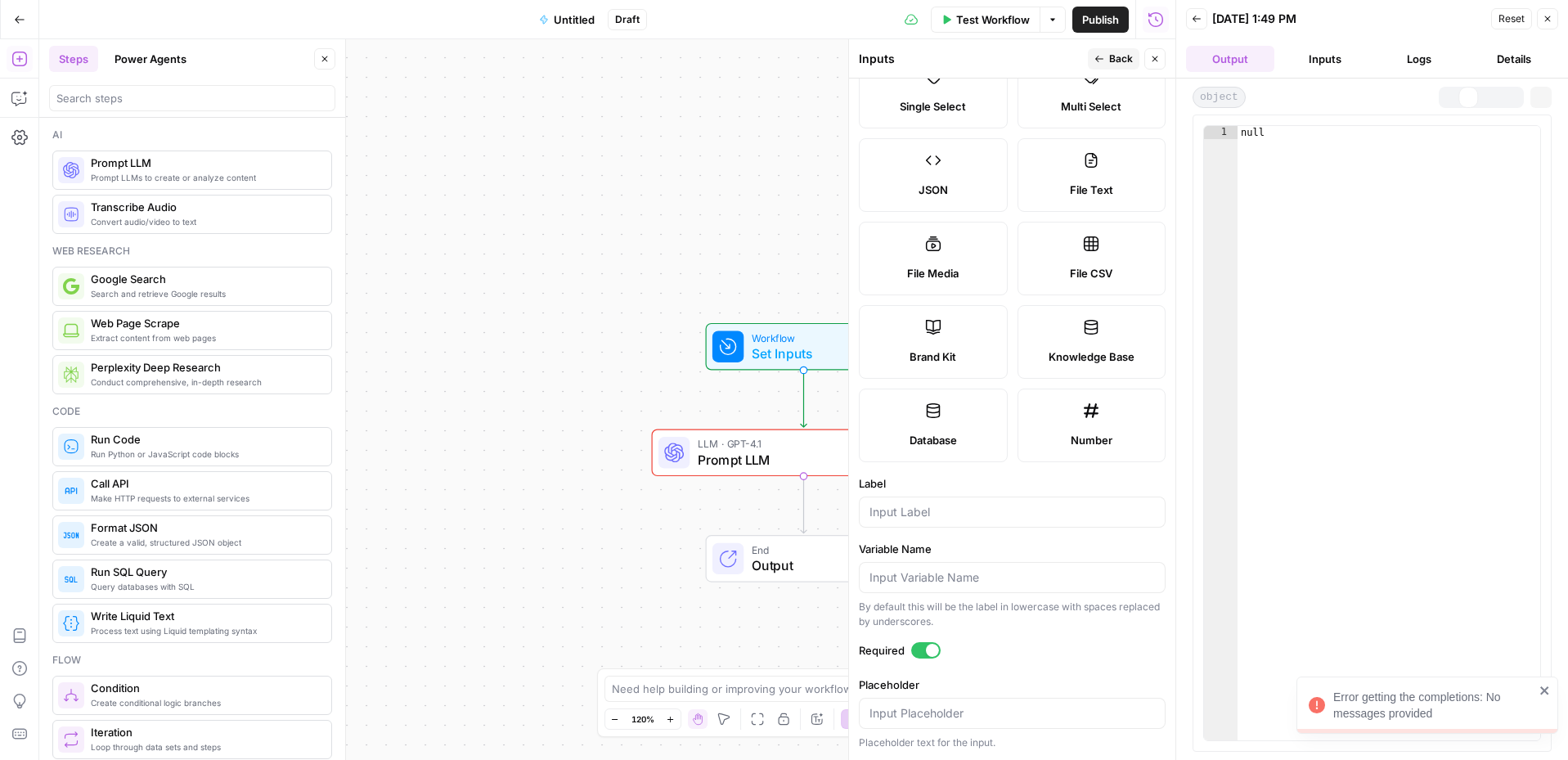
click at [1230, 51] on button "Inputs" at bounding box center [1325, 59] width 89 height 27
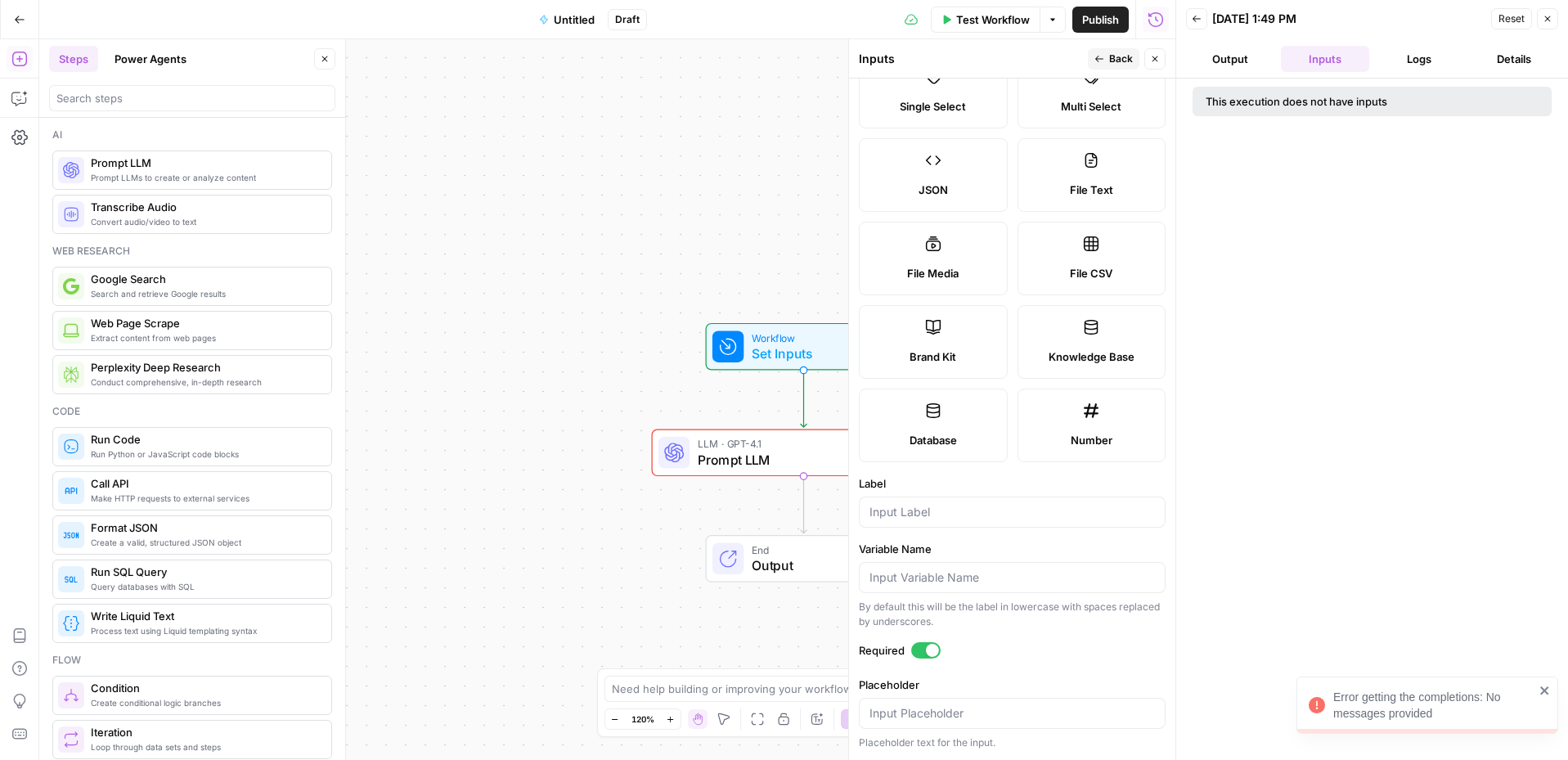
click at [1230, 98] on div "This execution does not have inputs" at bounding box center [1334, 101] width 258 height 16
click at [1230, 21] on icon "button" at bounding box center [1548, 19] width 5 height 5
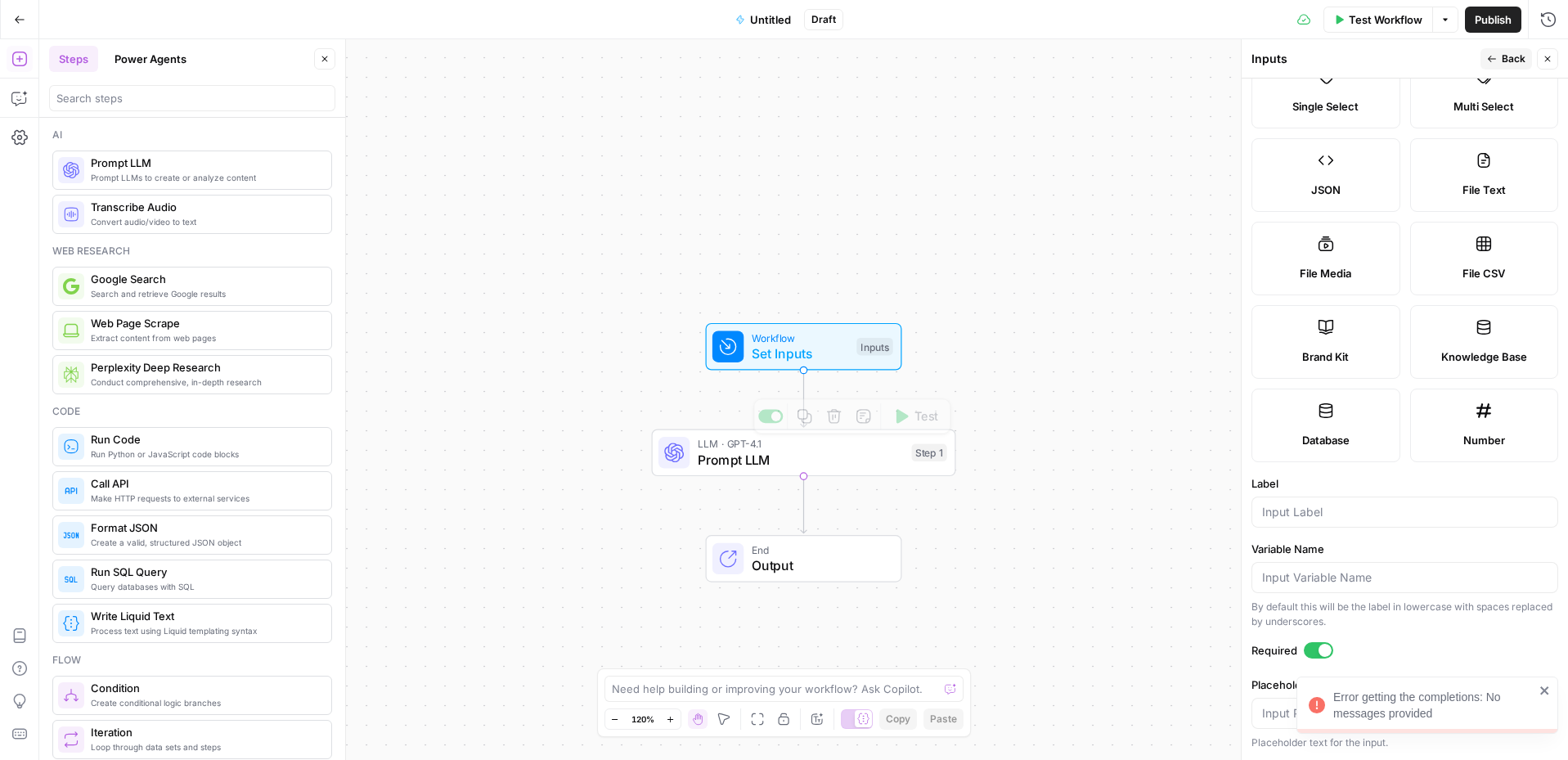
click at [869, 345] on div "Inputs" at bounding box center [874, 347] width 36 height 18
click at [1230, 353] on div "Knowledge Base" at bounding box center [1485, 356] width 121 height 16
click at [1230, 336] on label "Brand Kit" at bounding box center [1326, 341] width 149 height 74
click at [1230, 514] on input "Label" at bounding box center [1405, 512] width 285 height 16
type input "brand kit"
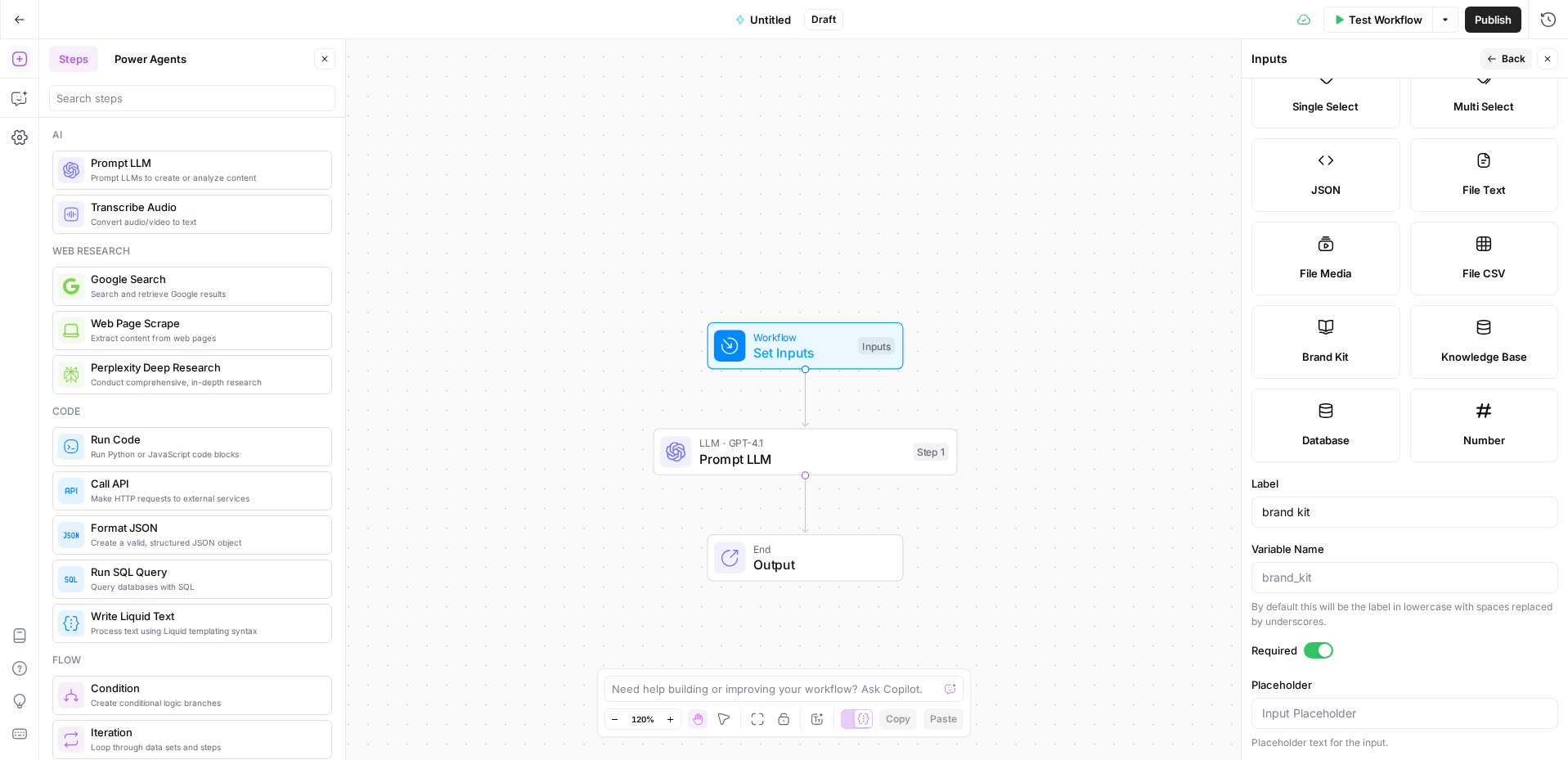
click at [1230, 26] on span "Test Workflow" at bounding box center [1385, 20] width 74 height 16
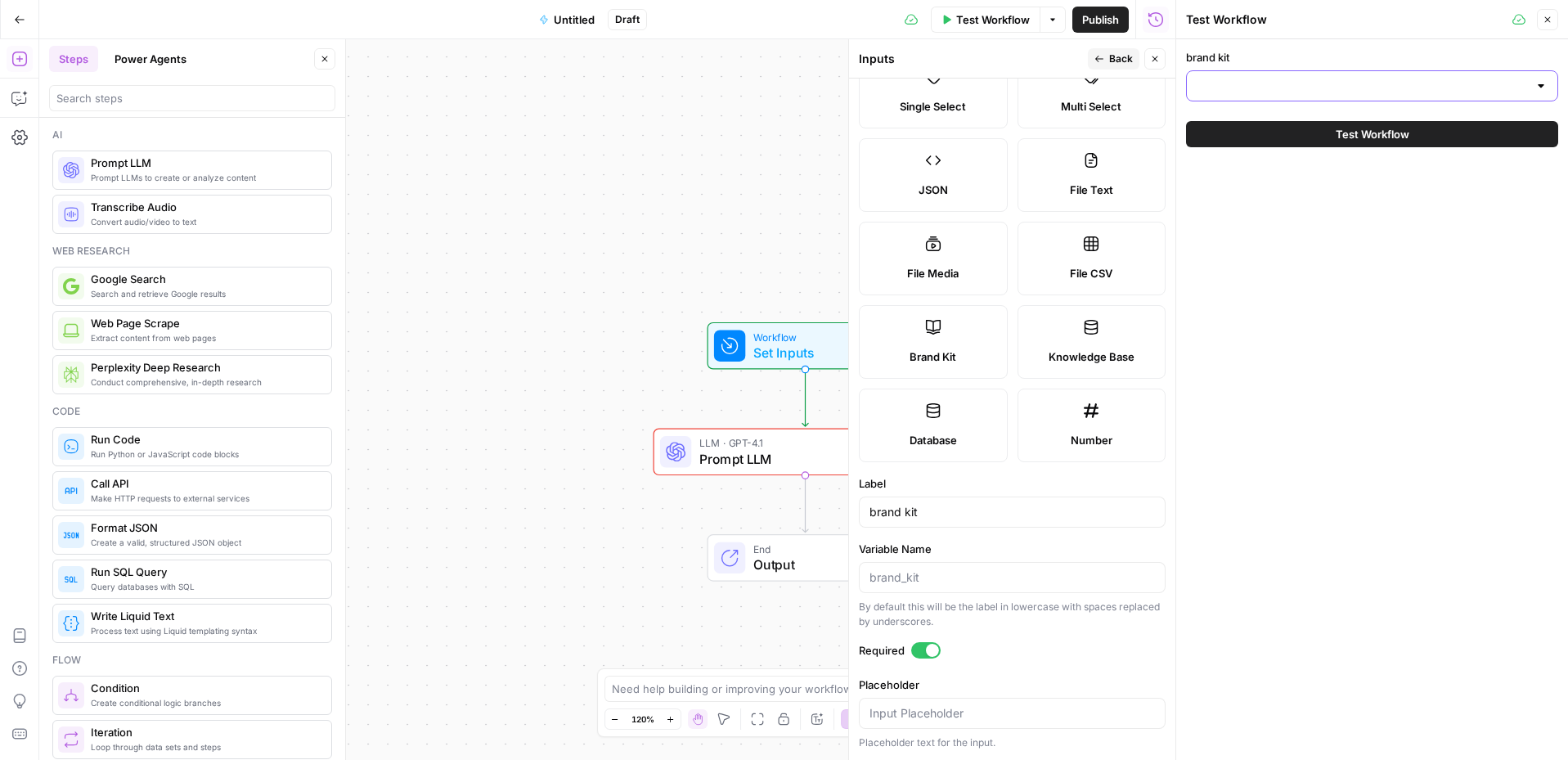
click at [1230, 78] on input "brand kit" at bounding box center [1362, 86] width 332 height 16
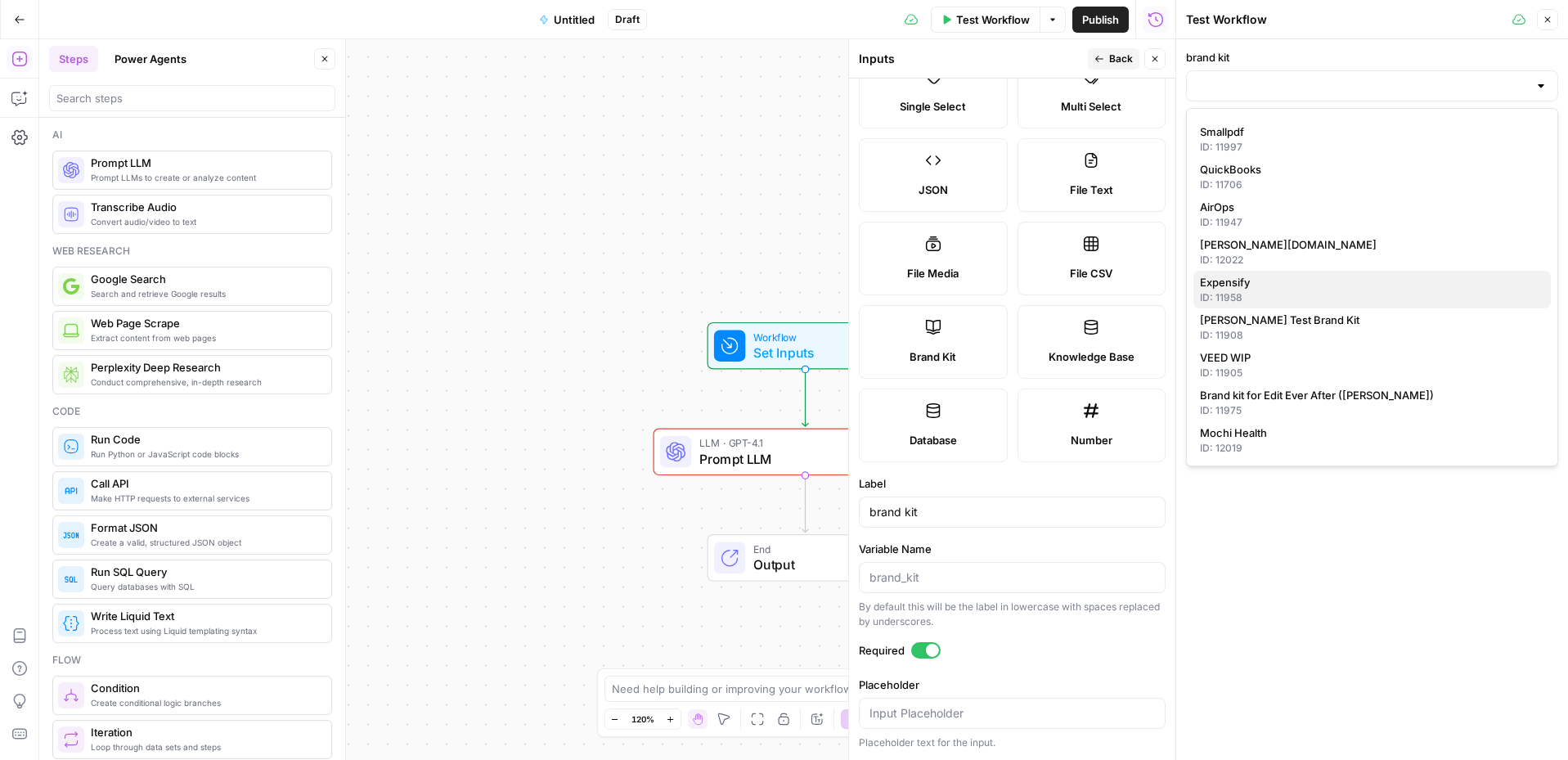
scroll to position [89, 0]
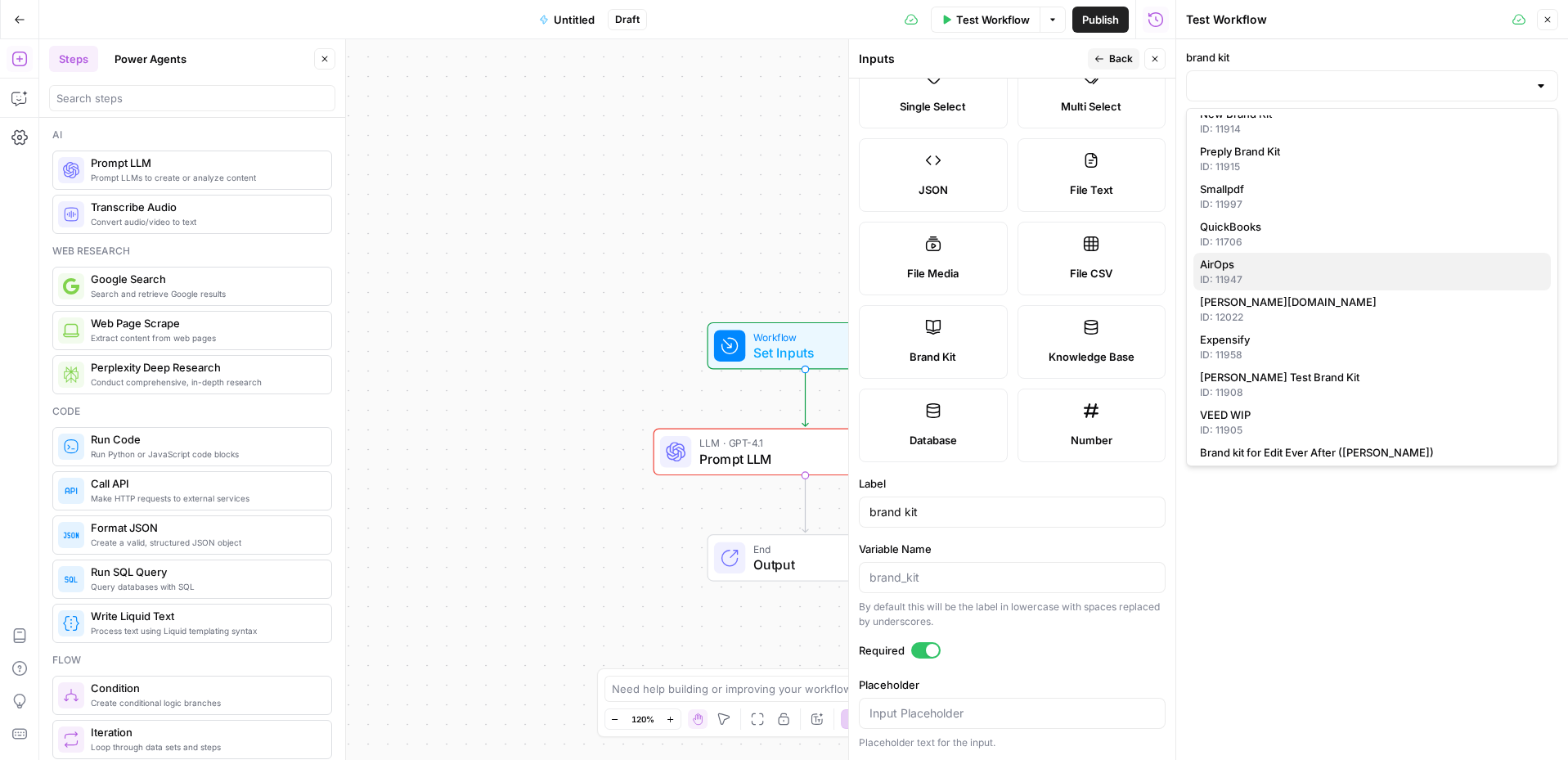
click at [1230, 257] on span "AirOps" at bounding box center [1369, 264] width 338 height 16
type input "AirOps"
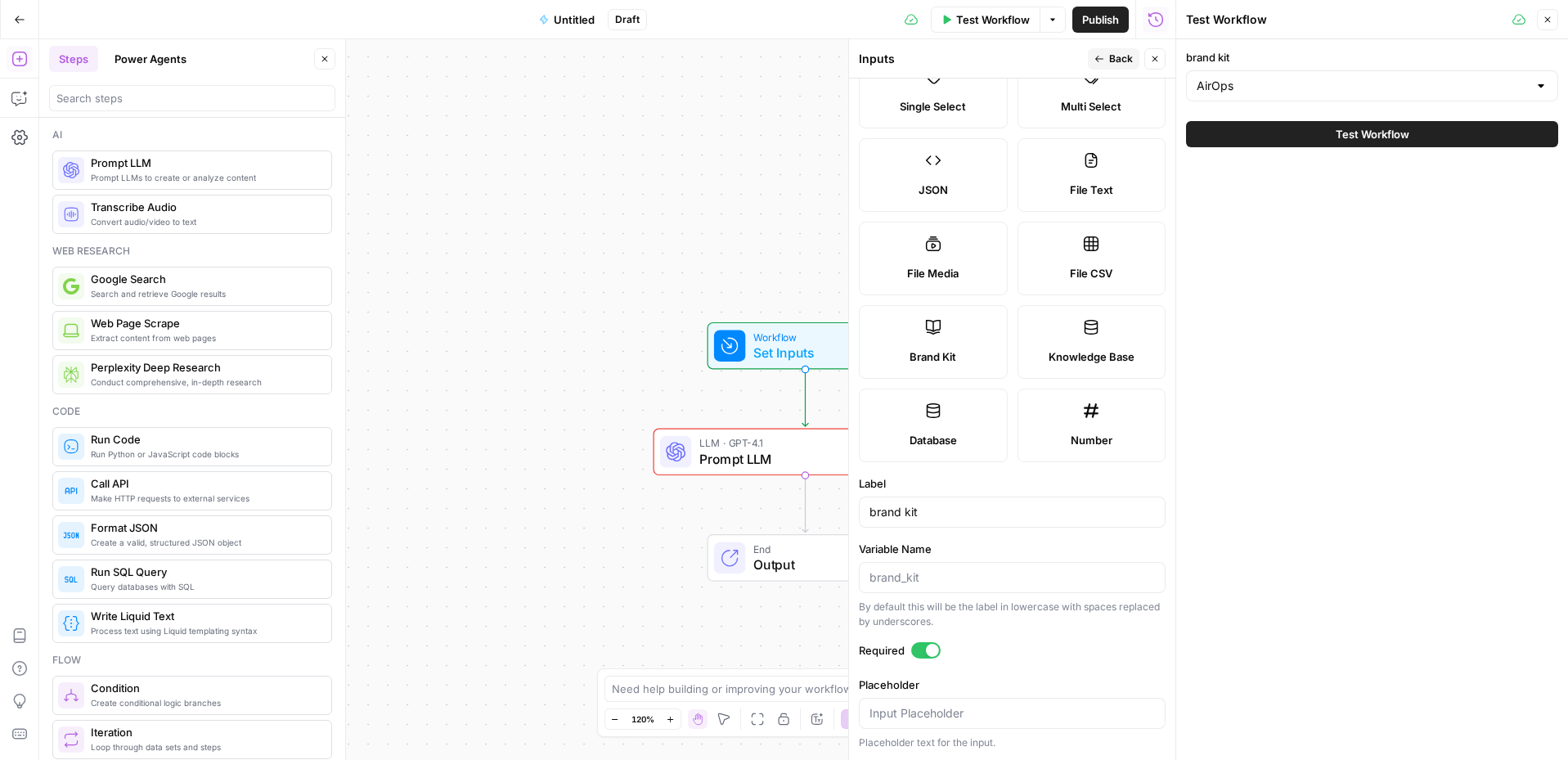
click at [1230, 22] on icon "button" at bounding box center [1547, 20] width 10 height 10
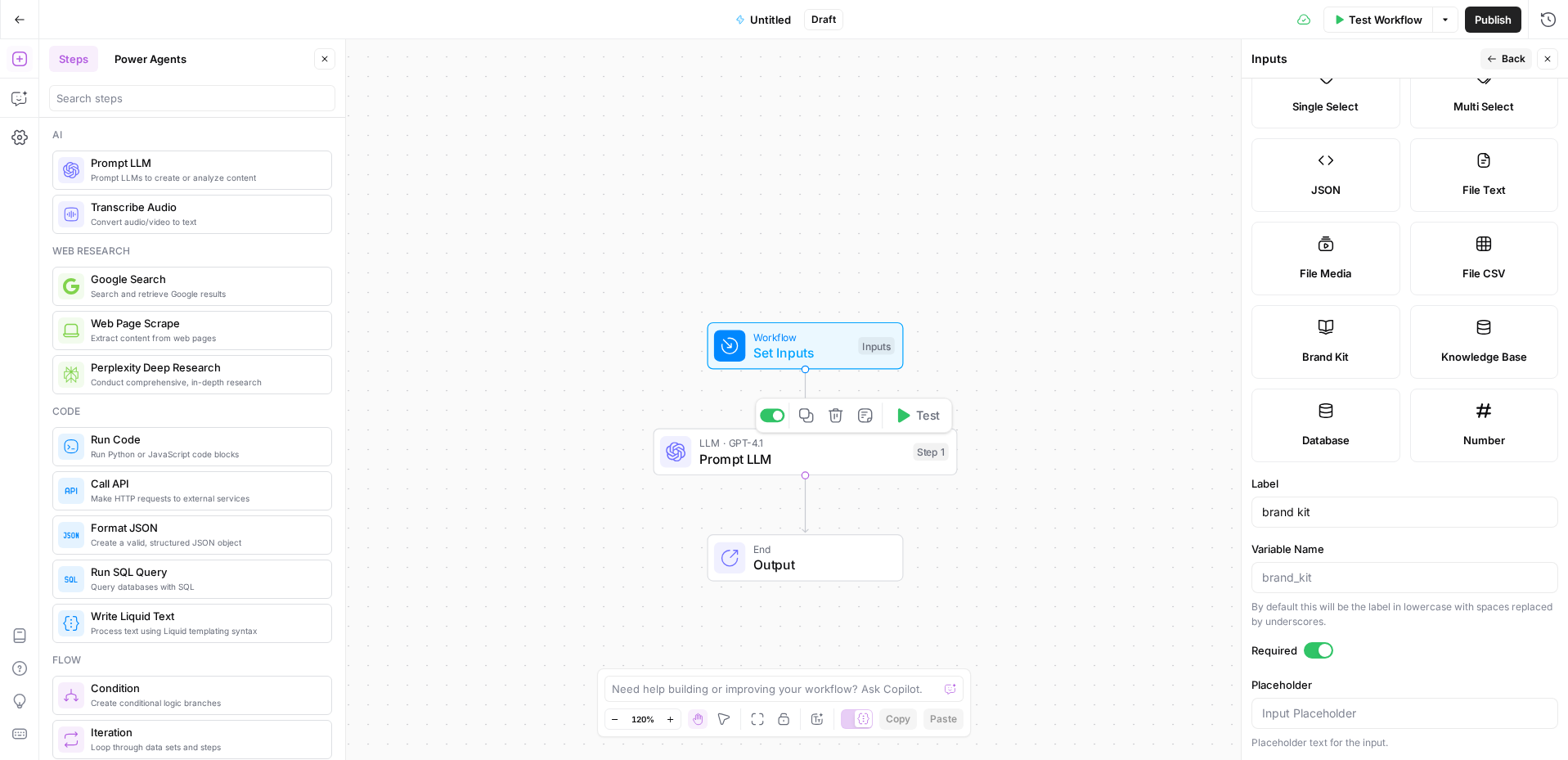
click at [759, 461] on span "Prompt LLM" at bounding box center [802, 459] width 207 height 20
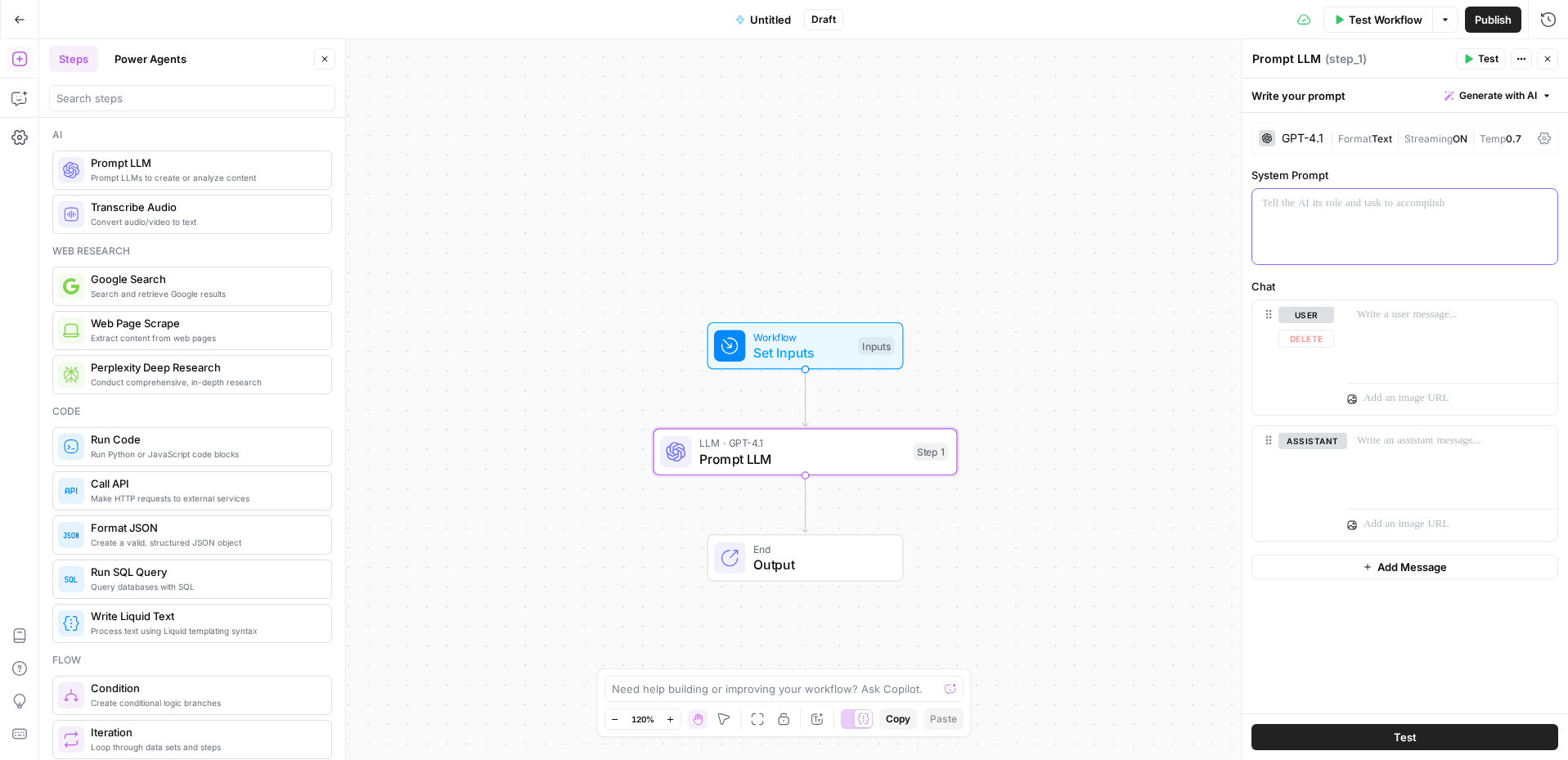
click at [1230, 215] on div at bounding box center [1405, 226] width 305 height 75
click at [1230, 362] on div "To enrich screen reader interactions, please activate Accessibility in Grammarl…" at bounding box center [1452, 338] width 210 height 75
click at [1230, 662] on button "Test" at bounding box center [1405, 738] width 307 height 27
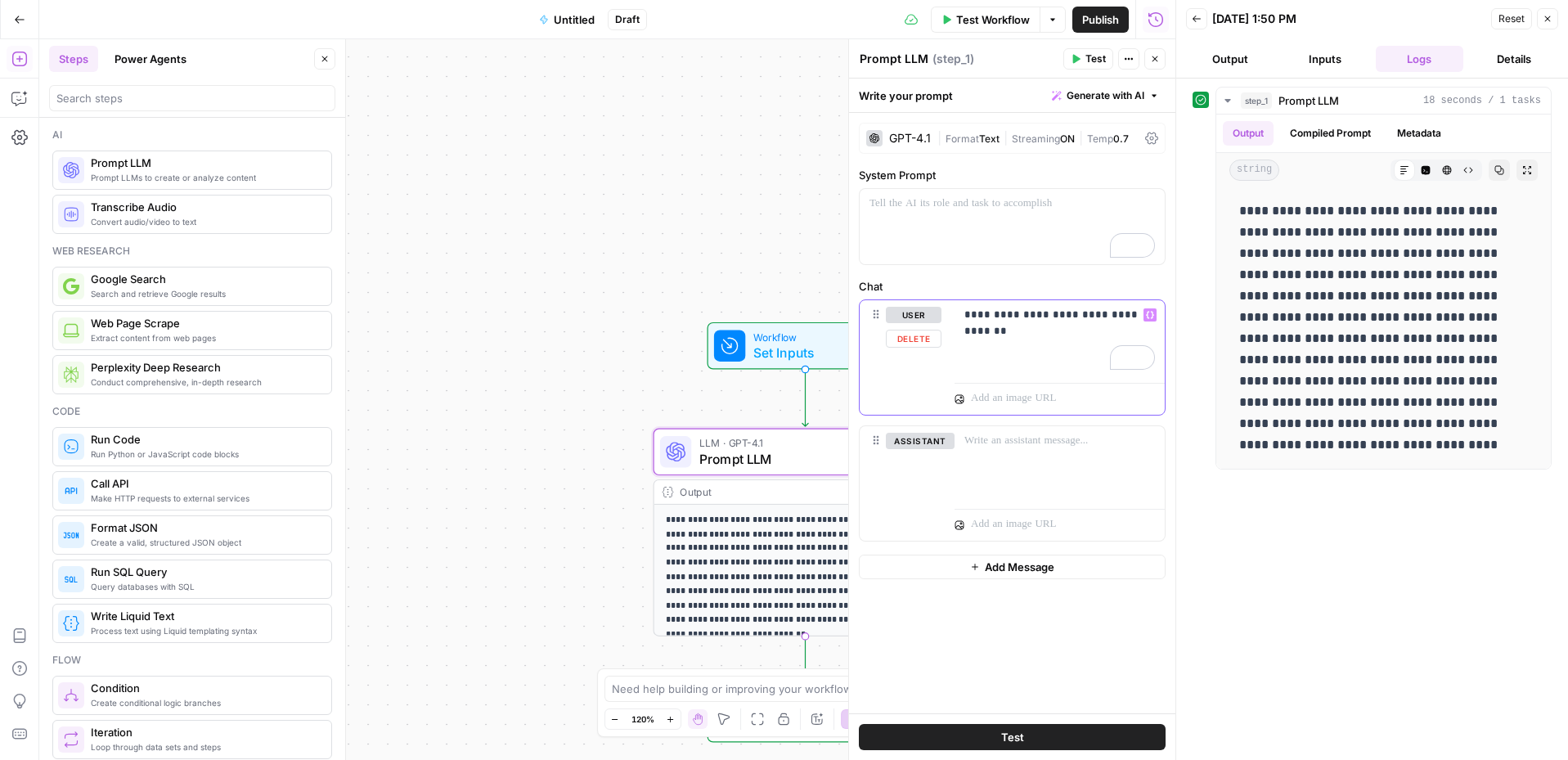
click at [1025, 309] on p "**********" at bounding box center [1059, 315] width 191 height 16
click at [999, 317] on p "**********" at bounding box center [1059, 315] width 191 height 16
click at [1053, 338] on p "**********" at bounding box center [1059, 323] width 191 height 33
click at [1127, 329] on p "**********" at bounding box center [1059, 323] width 191 height 33
click at [1025, 662] on button "Test" at bounding box center [1012, 738] width 307 height 27
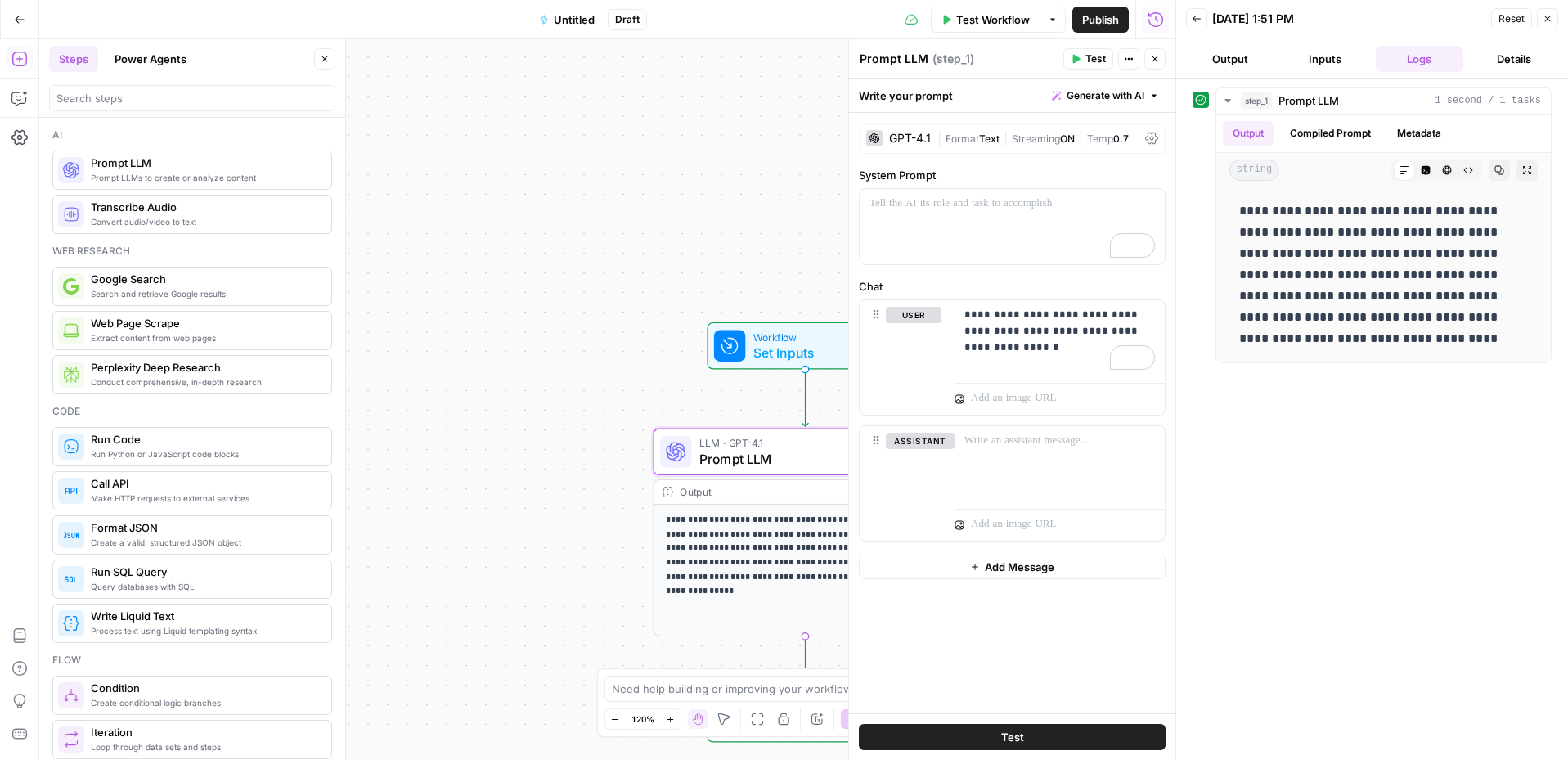
click at [925, 136] on div "GPT-4.1" at bounding box center [909, 137] width 42 height 12
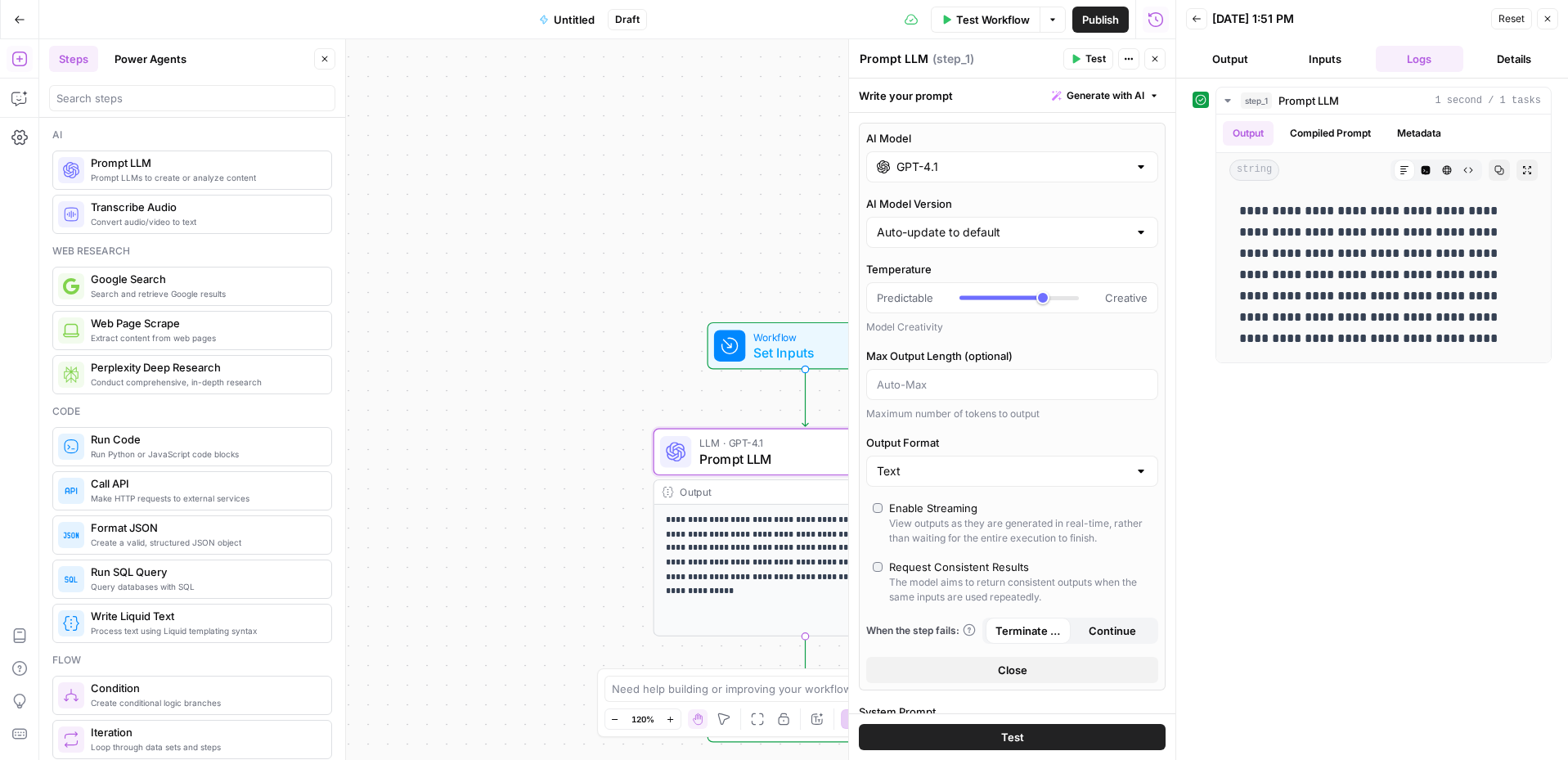
click at [927, 165] on input "GPT-4.1" at bounding box center [1011, 167] width 231 height 16
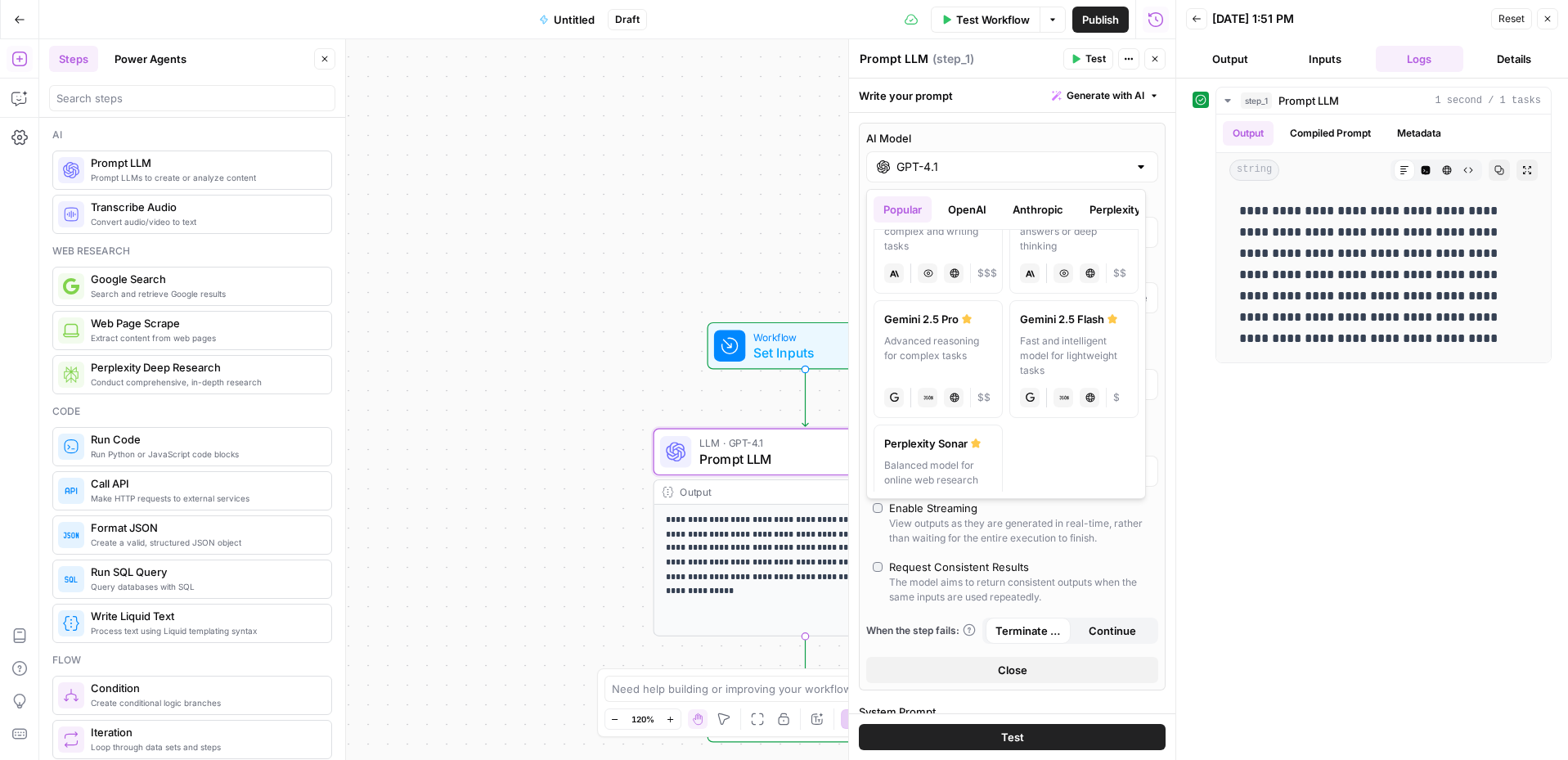
scroll to position [279, 0]
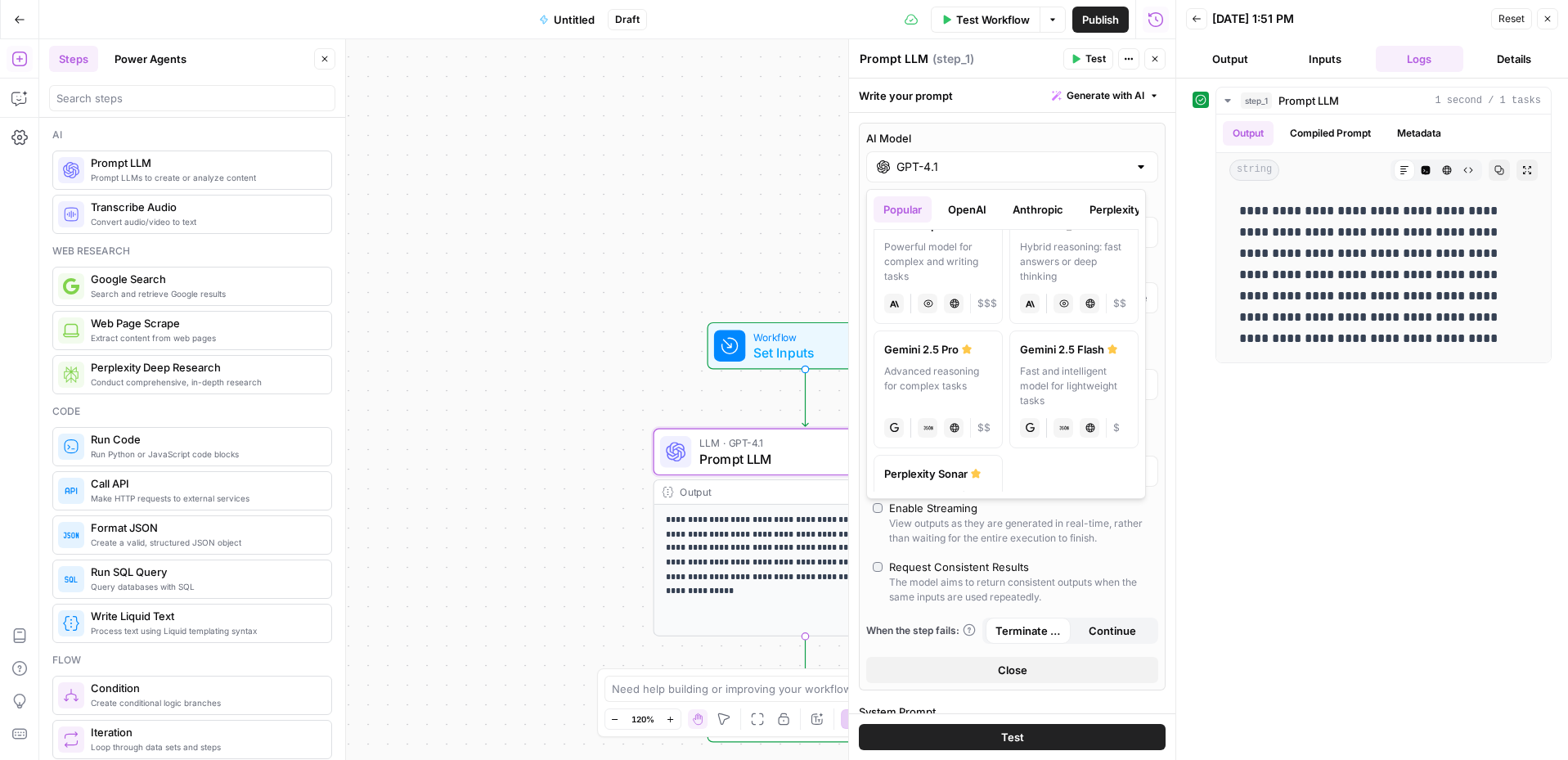
click at [1054, 212] on button "Anthropic" at bounding box center [1037, 209] width 70 height 27
click at [954, 366] on div "Hybrid reasoning: fast answers or deep thinking" at bounding box center [939, 387] width 108 height 44
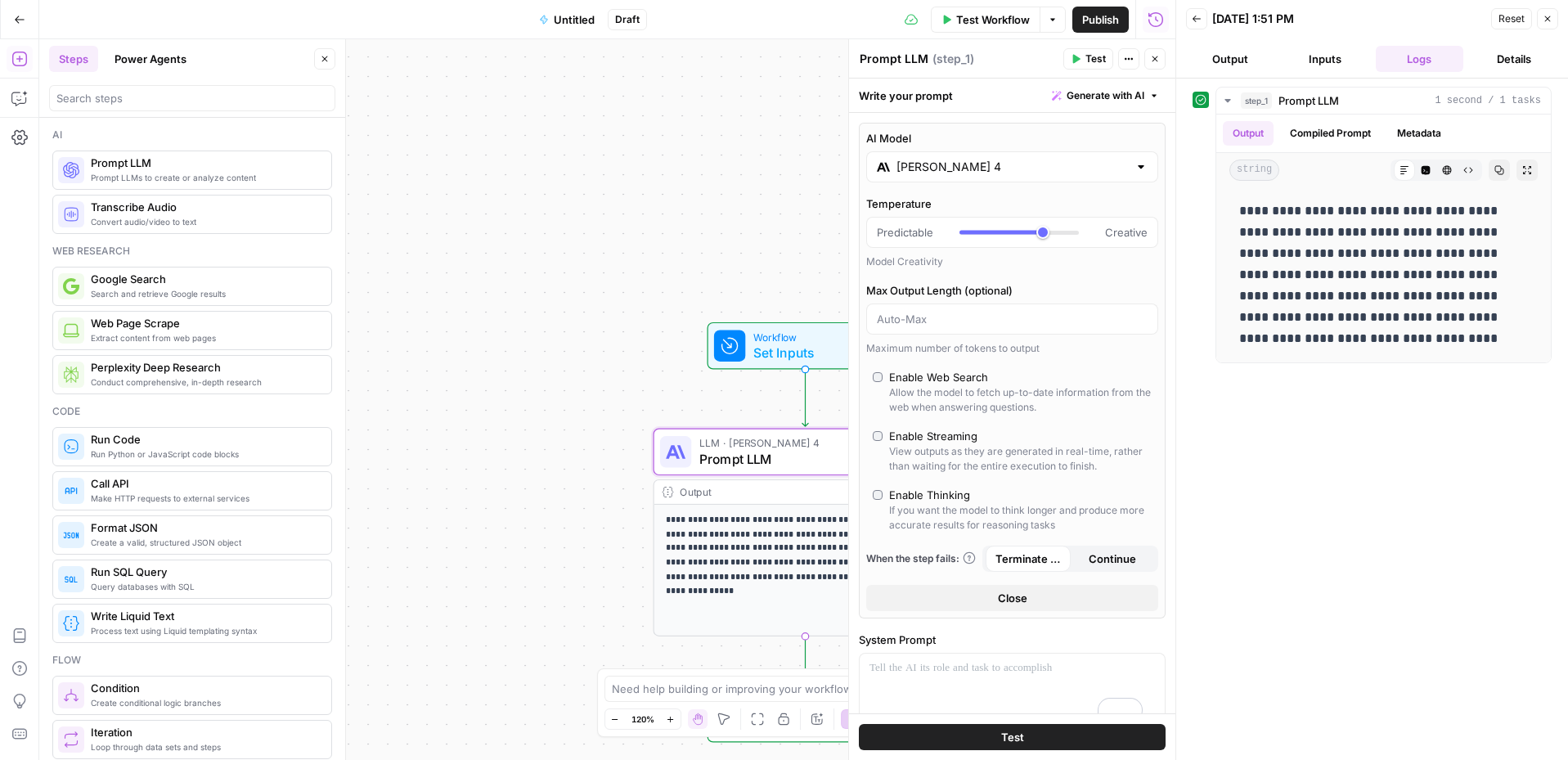
click at [1052, 662] on button "Test" at bounding box center [1012, 738] width 307 height 27
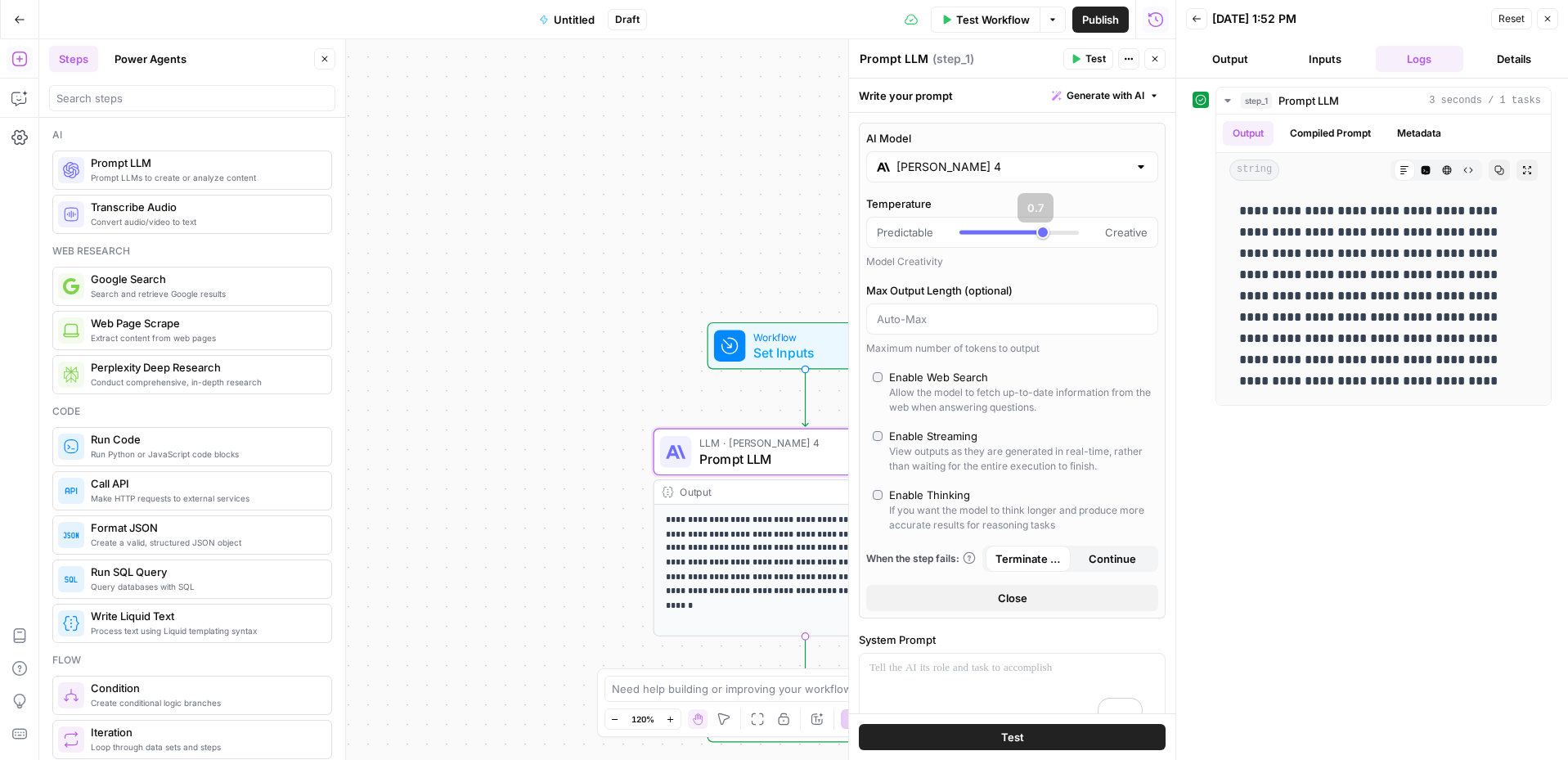
click at [1003, 184] on div "AI Model Claude Sonnet 4 Temperature Predictable Creative Model Creativity Max …" at bounding box center [1012, 370] width 307 height 496
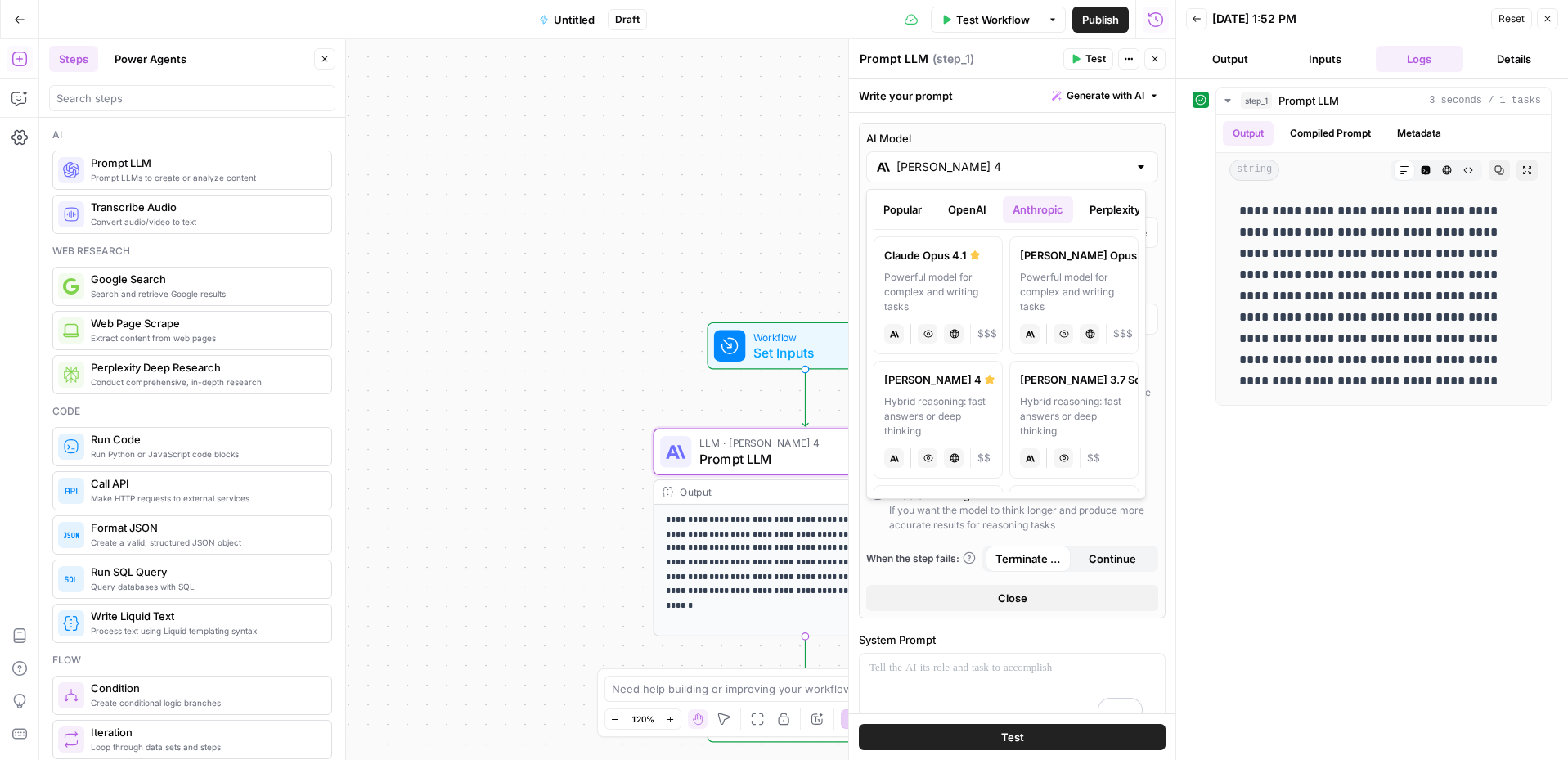
click at [1092, 209] on button "Perplexity" at bounding box center [1115, 209] width 71 height 27
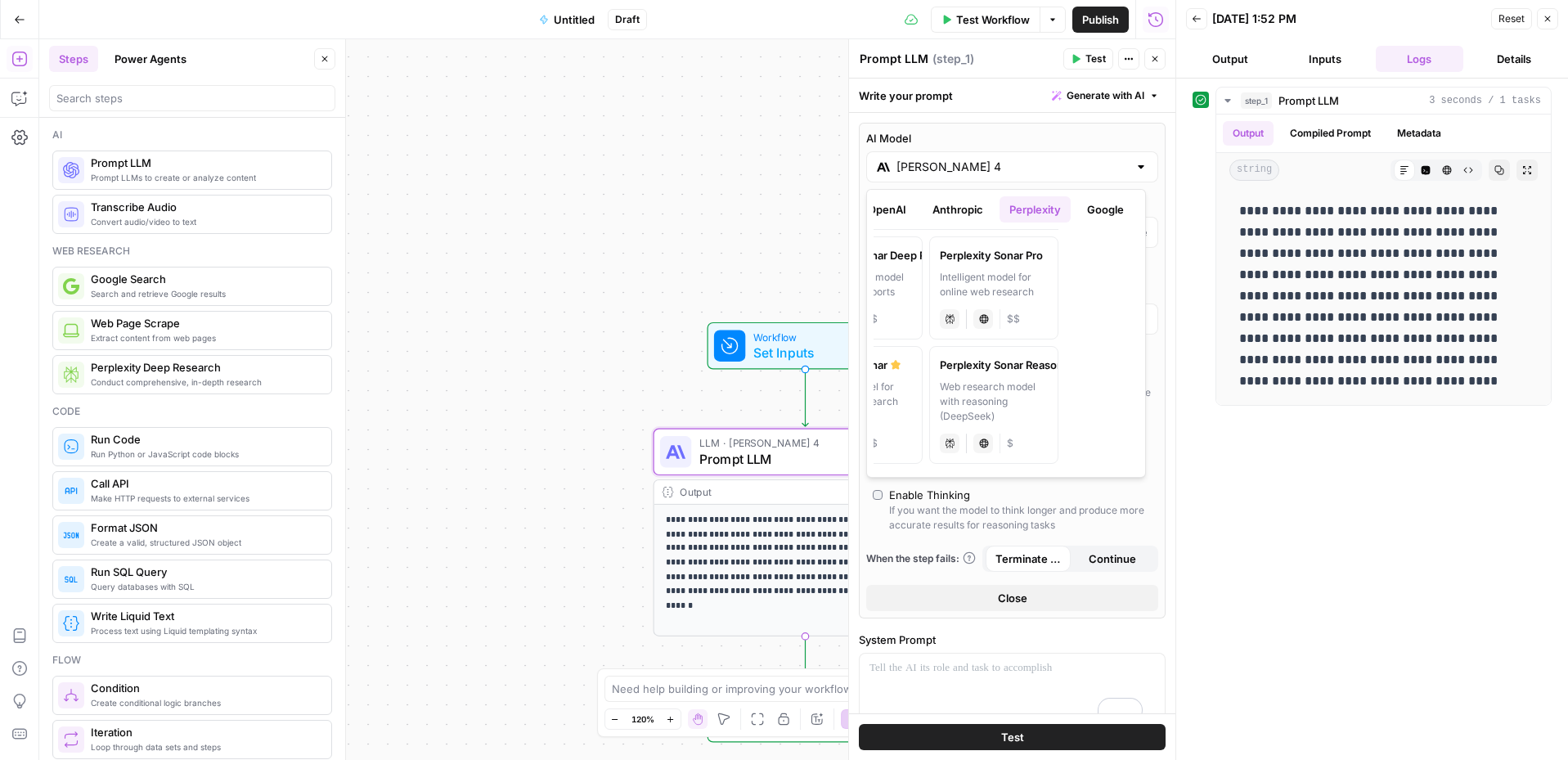
scroll to position [0, 132]
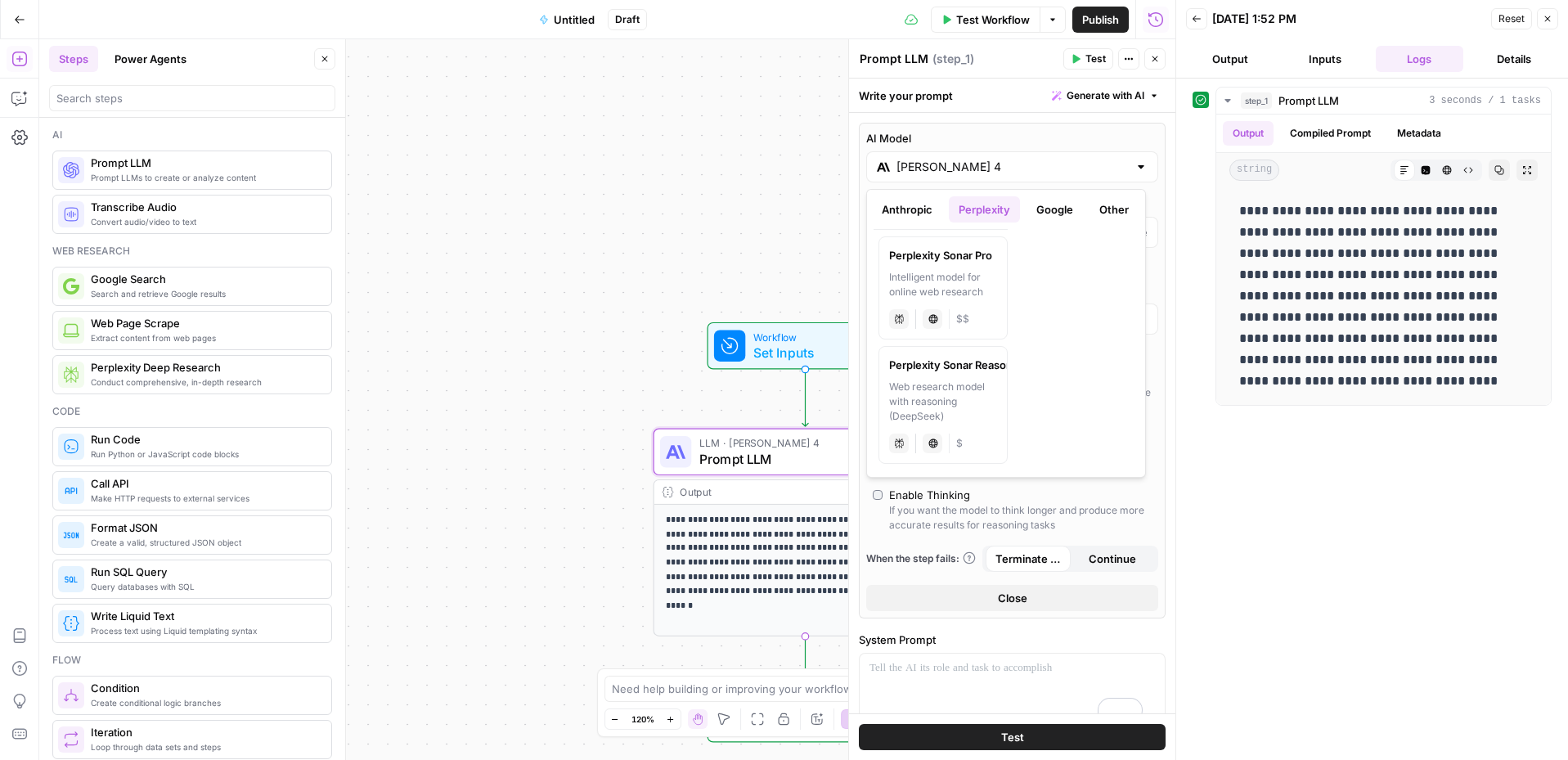
click at [1050, 203] on button "Google" at bounding box center [1055, 209] width 57 height 27
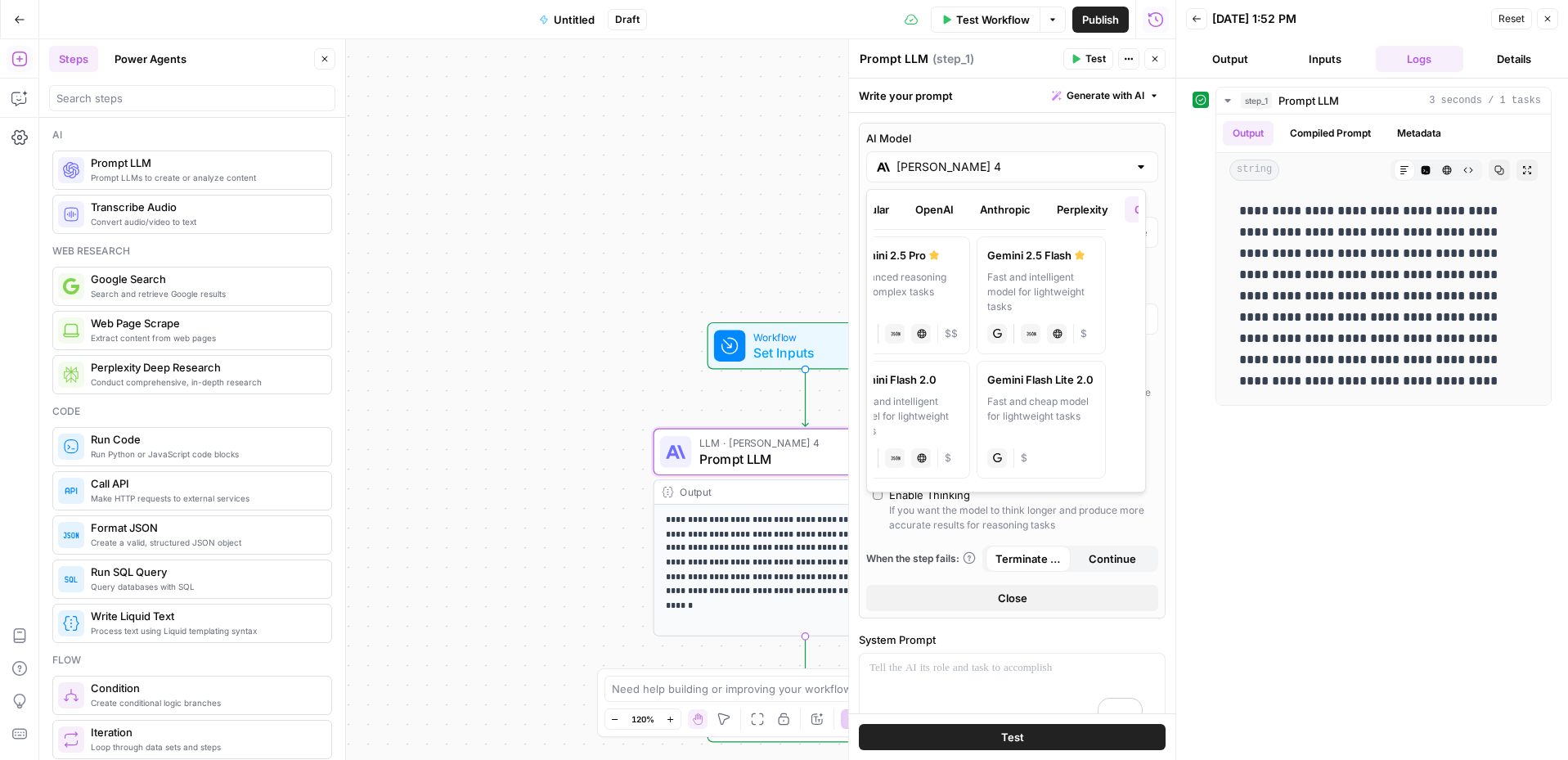
scroll to position [0, 0]
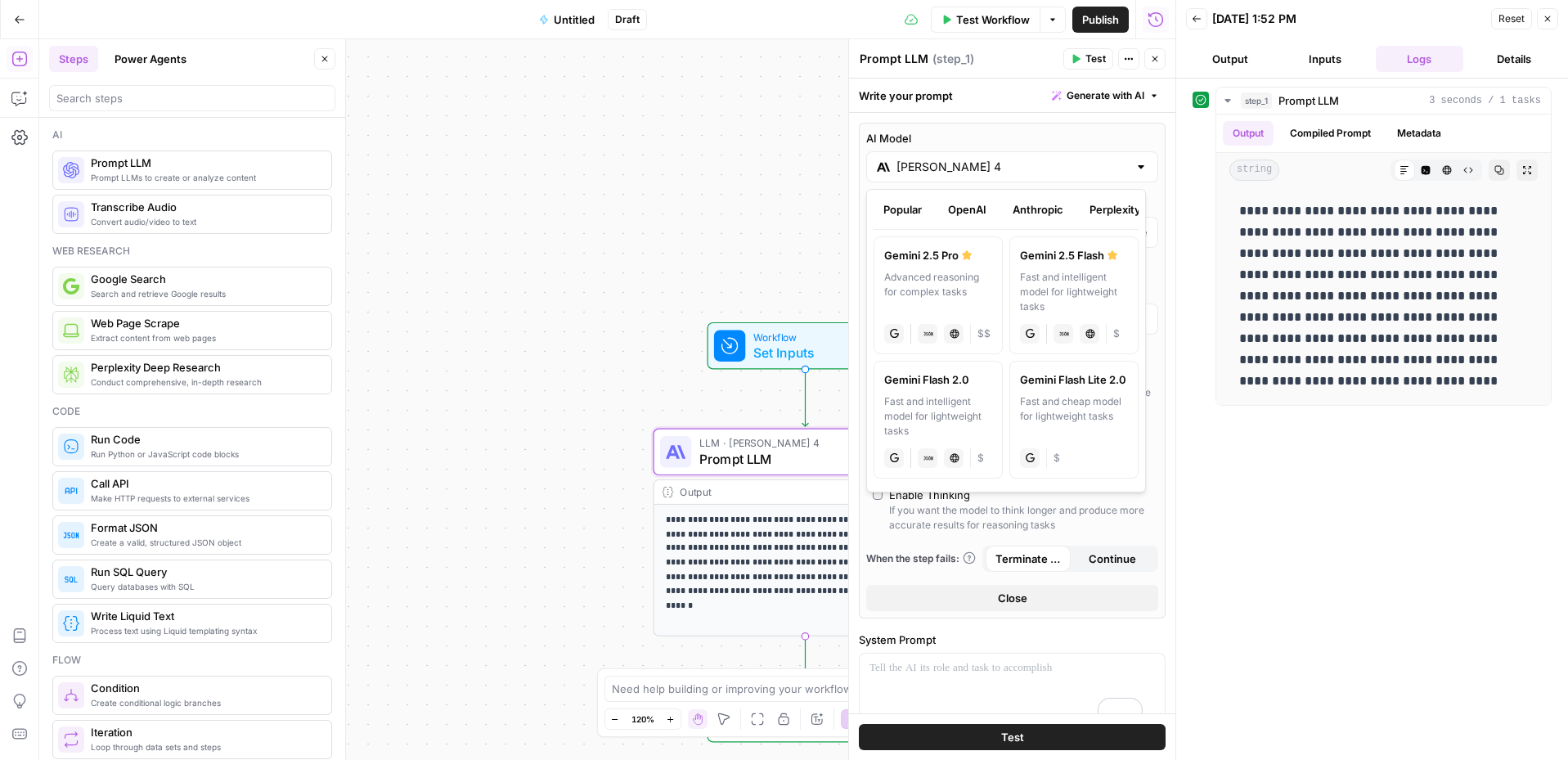
click at [915, 286] on div "Advanced reasoning for complex tasks" at bounding box center [939, 293] width 108 height 44
type input "Gemini 2.5 Pro"
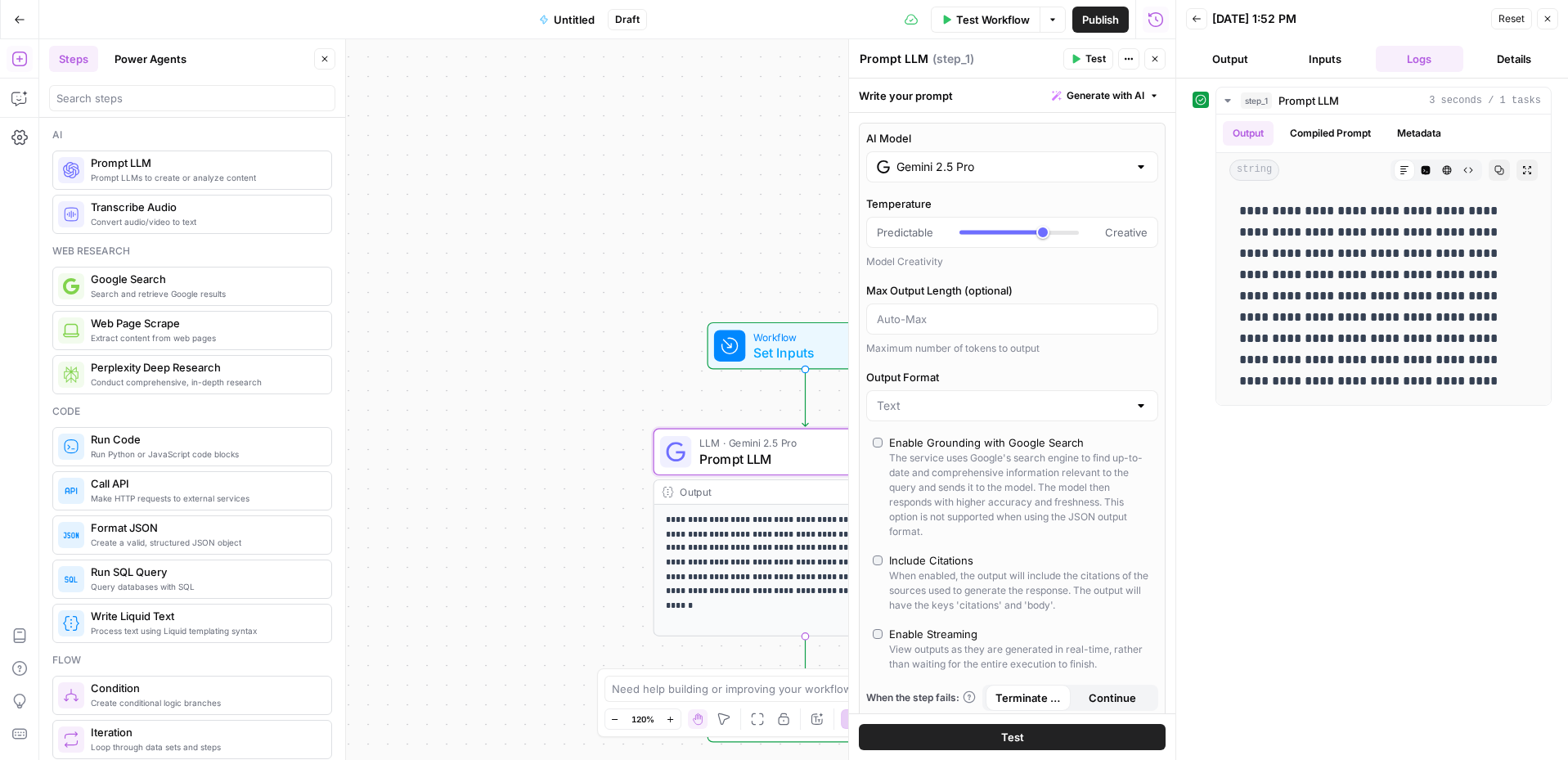
click at [986, 662] on button "Test" at bounding box center [1012, 738] width 307 height 27
click at [1146, 59] on button "Close" at bounding box center [1155, 59] width 21 height 21
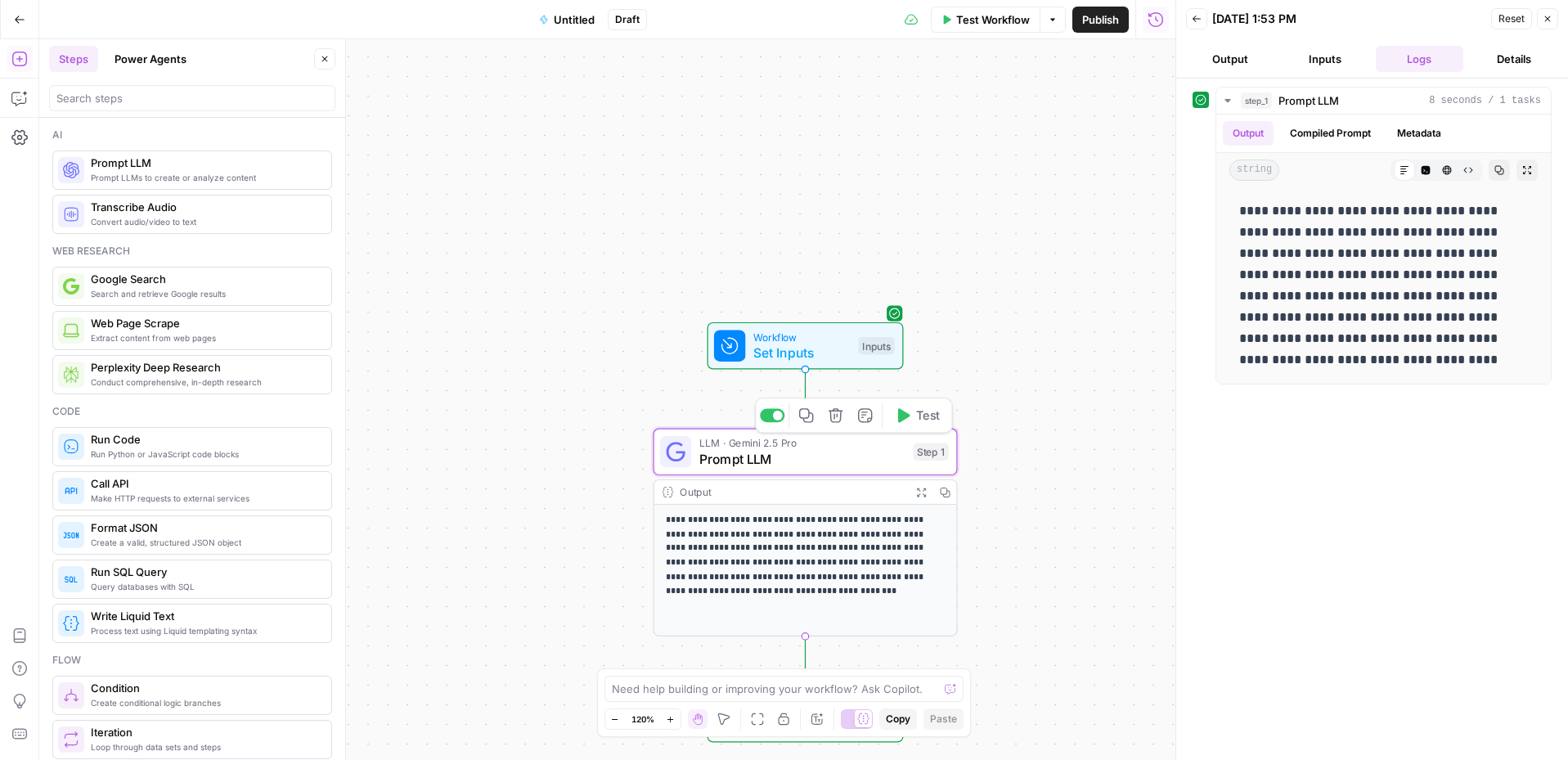
click at [811, 446] on span "LLM · Gemini 2.5 Pro" at bounding box center [802, 443] width 207 height 16
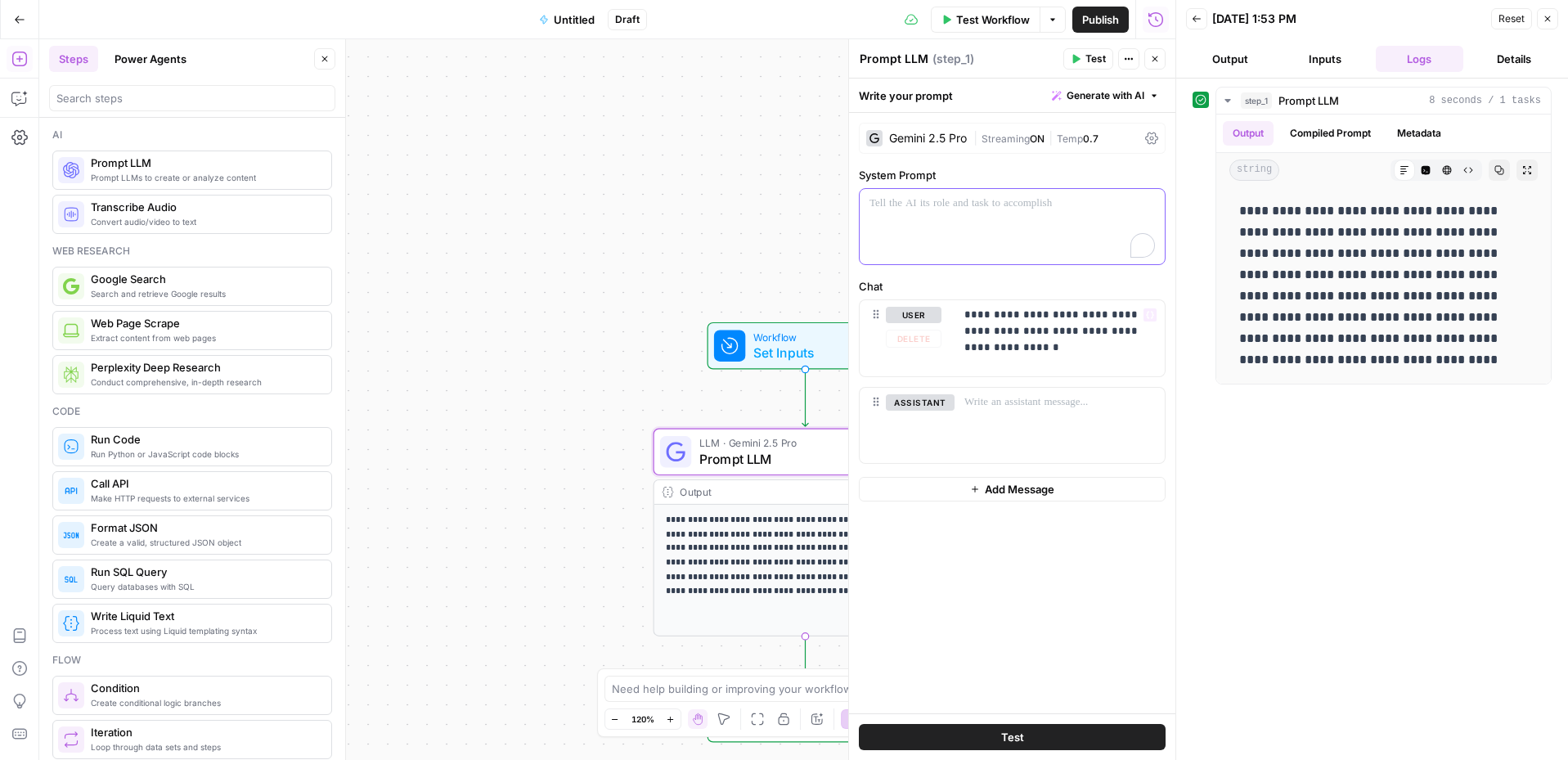
click at [1027, 240] on div "To enrich screen reader interactions, please activate Accessibility in Grammarl…" at bounding box center [1012, 226] width 305 height 75
click at [1048, 662] on button "Test" at bounding box center [1012, 738] width 307 height 27
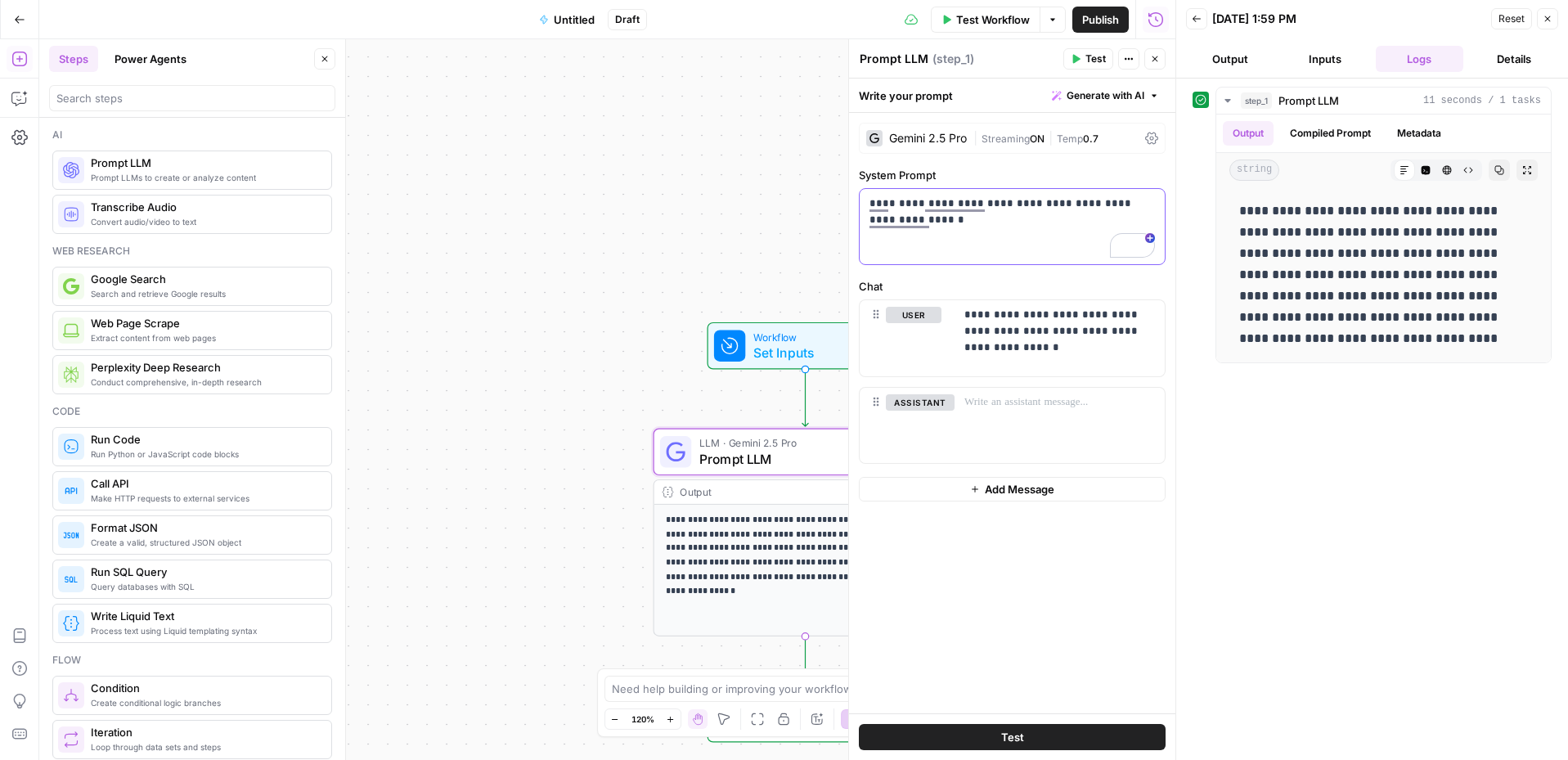
click at [971, 220] on p "**********" at bounding box center [1012, 212] width 285 height 33
click at [1041, 264] on div "**********" at bounding box center [1012, 226] width 305 height 75
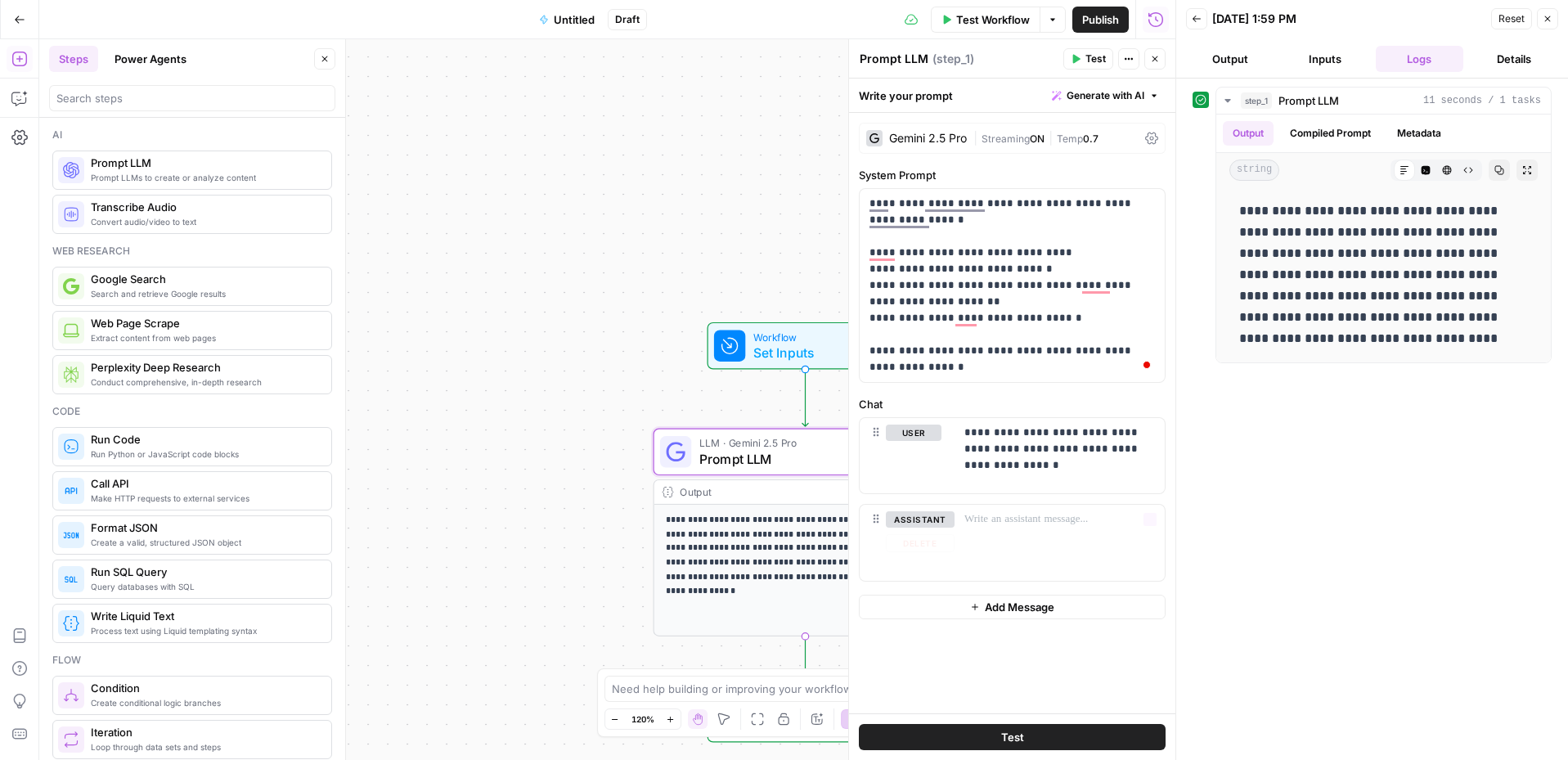
click at [1018, 743] on span "Test" at bounding box center [1013, 737] width 23 height 16
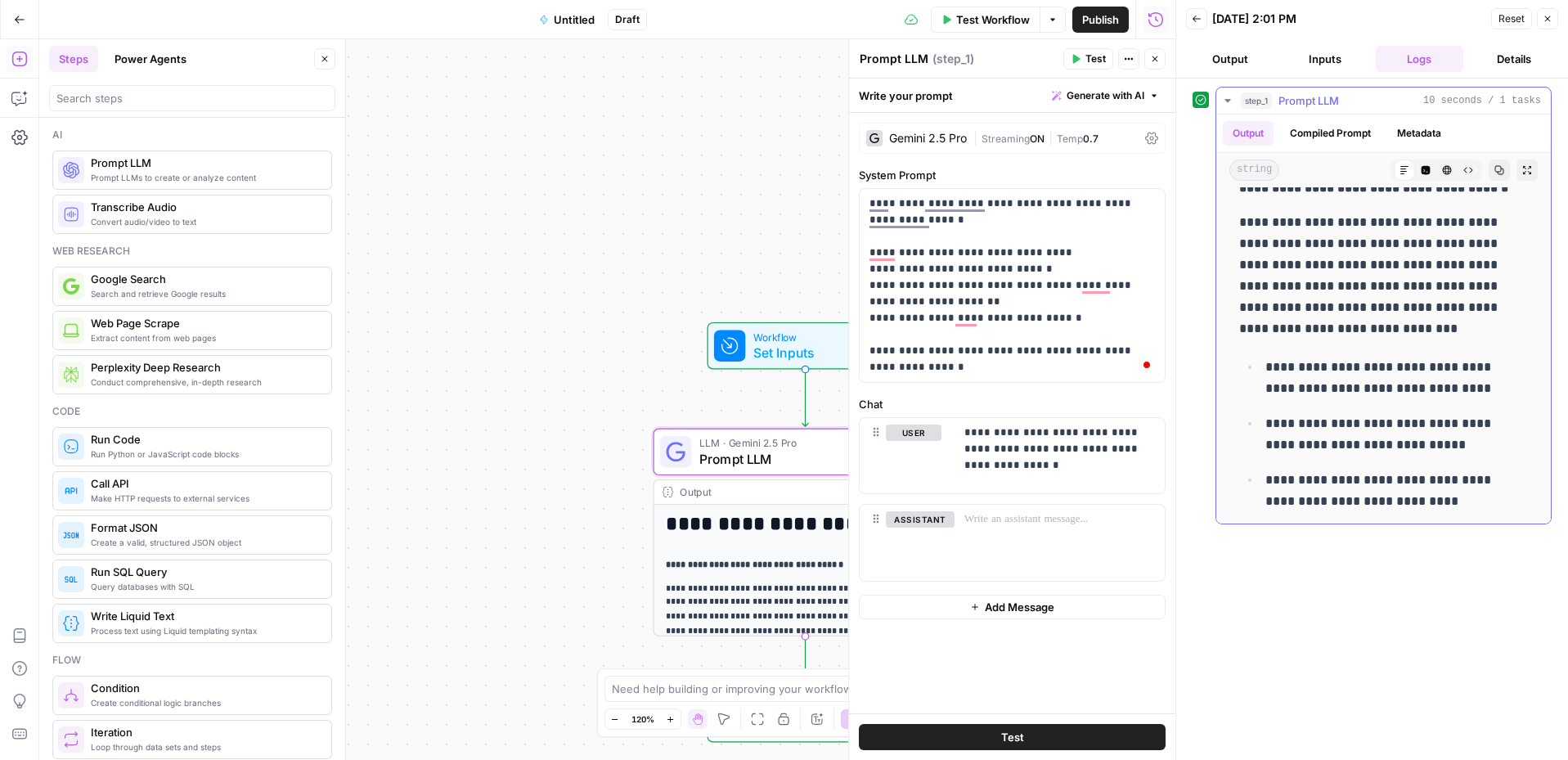
scroll to position [132, 0]
